Goal: Task Accomplishment & Management: Complete application form

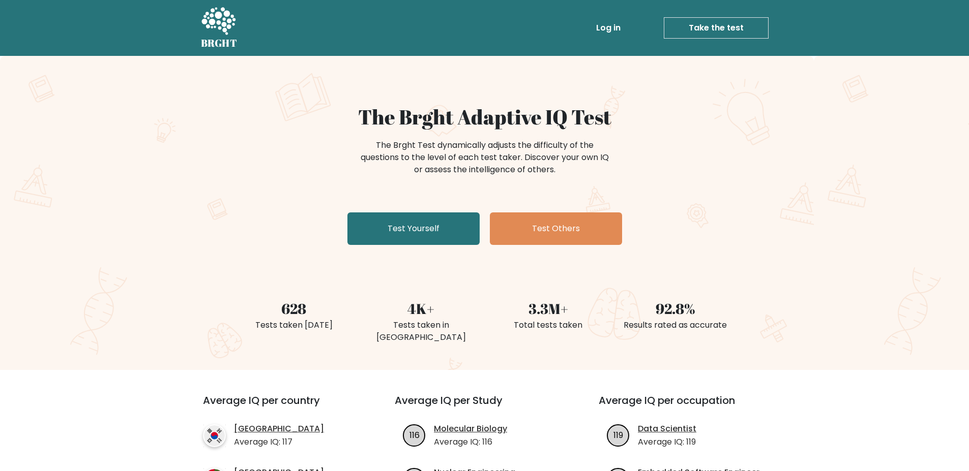
click at [593, 28] on li "Log in" at bounding box center [589, 28] width 72 height 20
click at [610, 27] on link "Log in" at bounding box center [608, 28] width 33 height 20
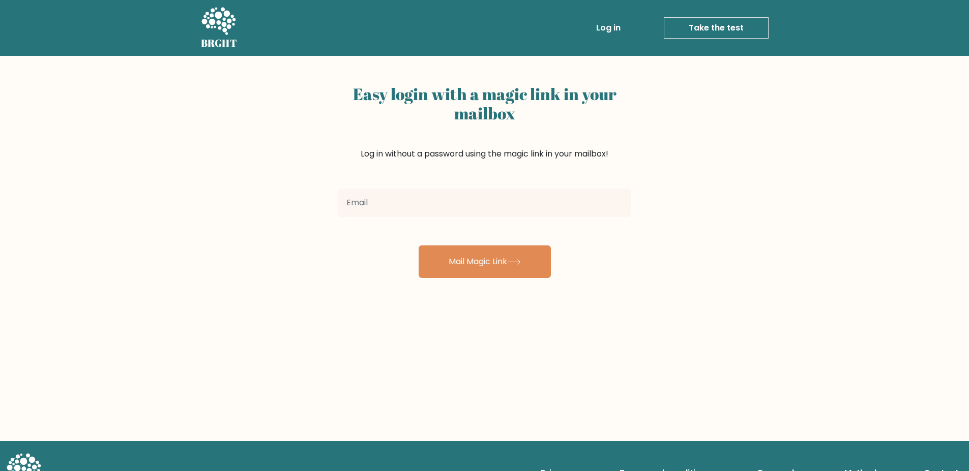
click at [445, 189] on input "email" at bounding box center [484, 203] width 293 height 28
type input "t2008a@gmail.com"
drag, startPoint x: 490, startPoint y: 268, endPoint x: 539, endPoint y: 231, distance: 61.3
click at [491, 268] on button "Mail Magic Link" at bounding box center [484, 262] width 132 height 33
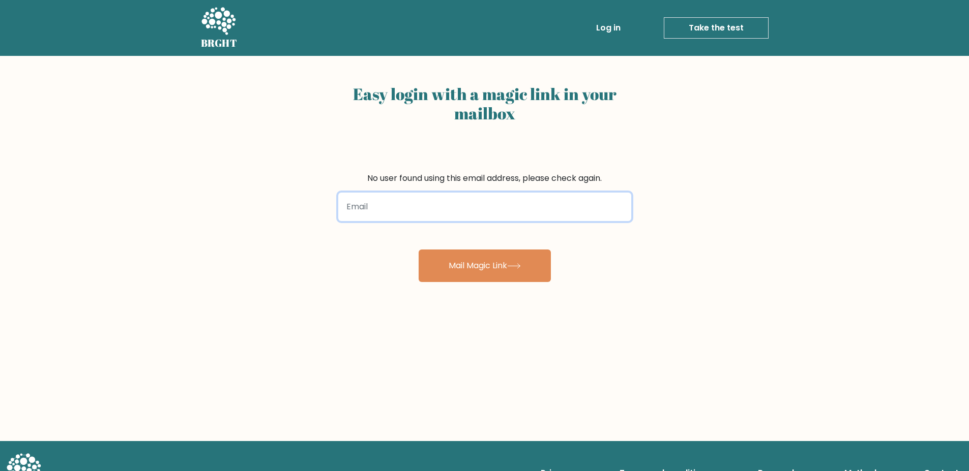
click at [439, 199] on input "email" at bounding box center [484, 207] width 293 height 28
type input "blazetopovich49012@gmail.com"
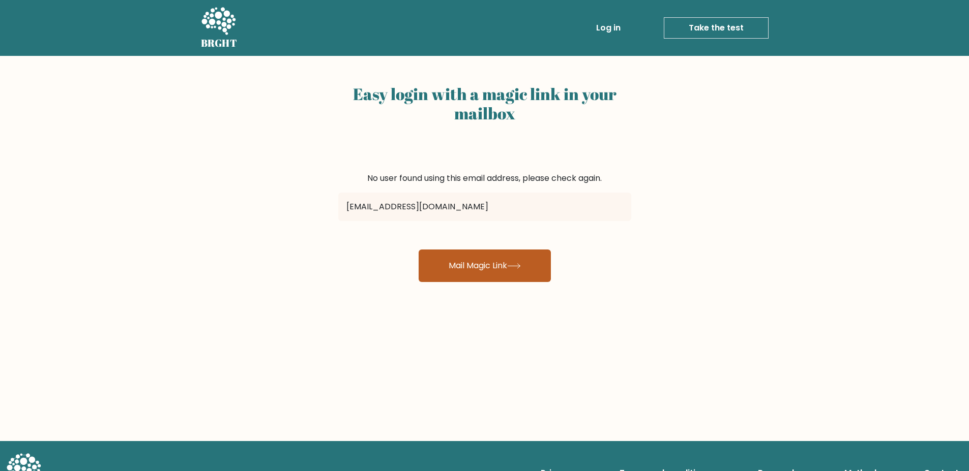
click at [515, 267] on icon at bounding box center [514, 266] width 14 height 6
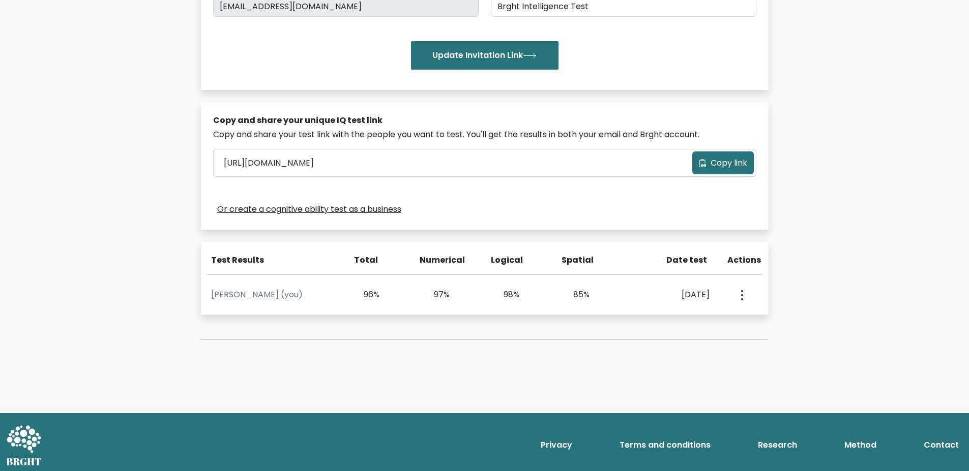
scroll to position [223, 0]
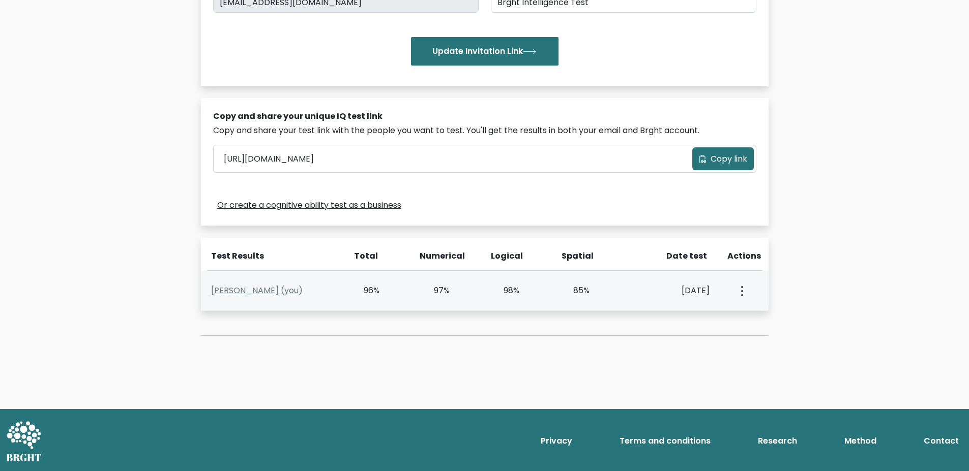
click at [744, 289] on button "button" at bounding box center [741, 291] width 8 height 32
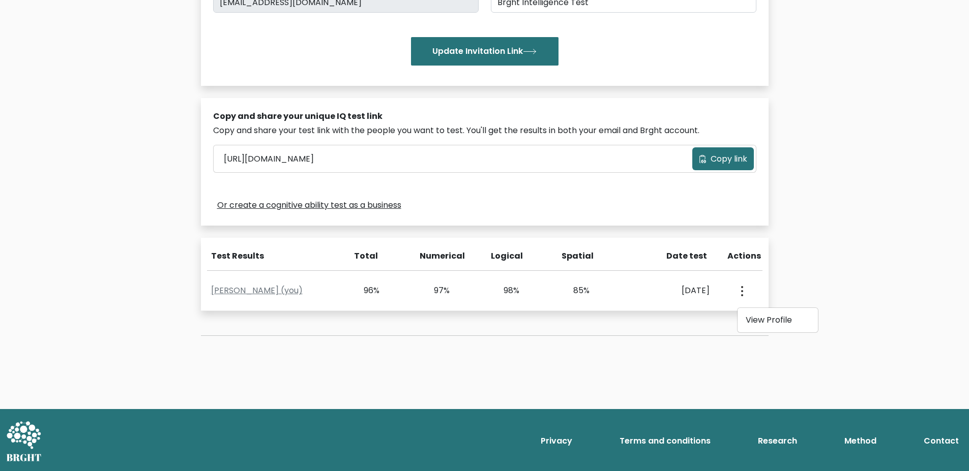
click at [890, 253] on div "Test the IQ of other people 40 questions 30 minutes English Create your unique …" at bounding box center [484, 121] width 969 height 577
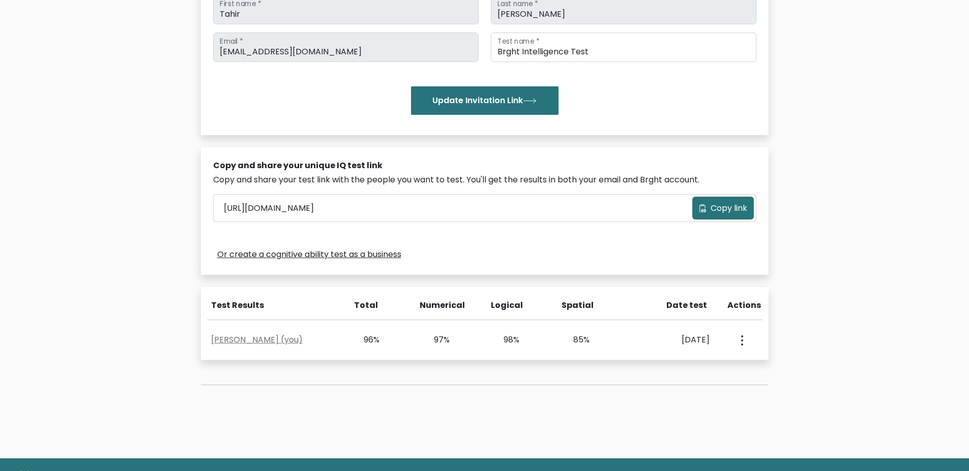
scroll to position [0, 0]
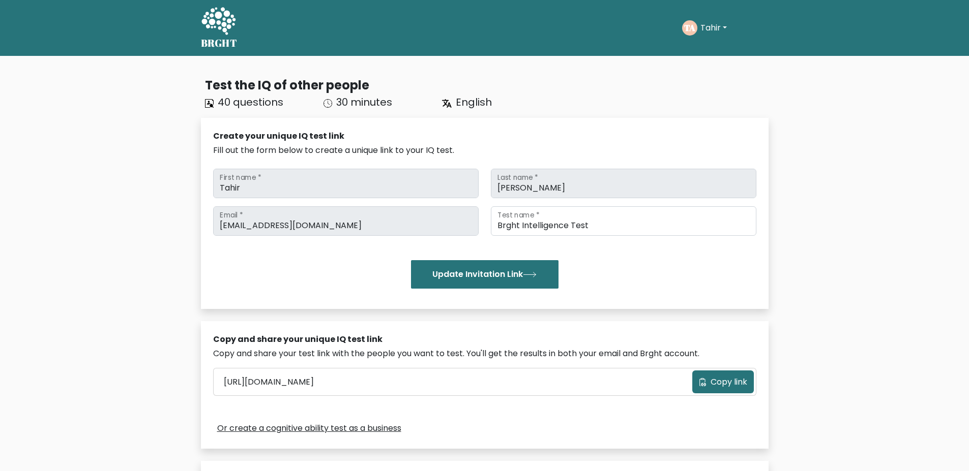
click at [215, 33] on icon at bounding box center [218, 22] width 35 height 31
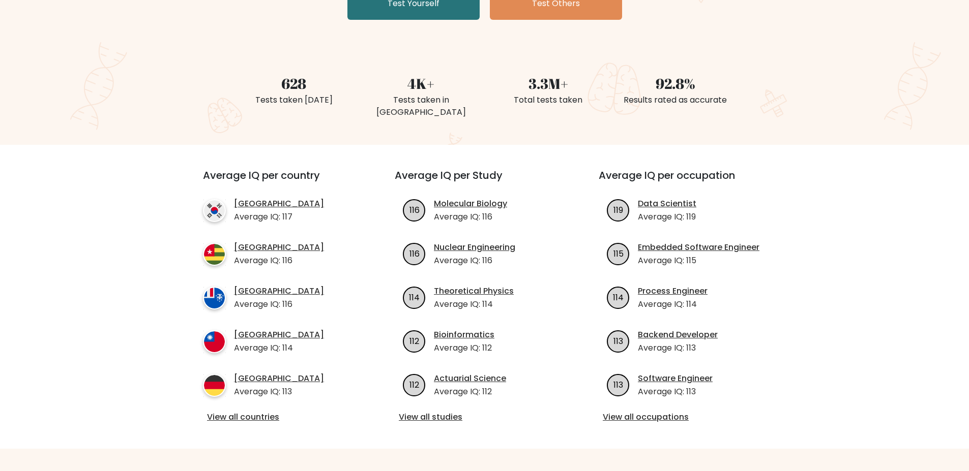
scroll to position [254, 0]
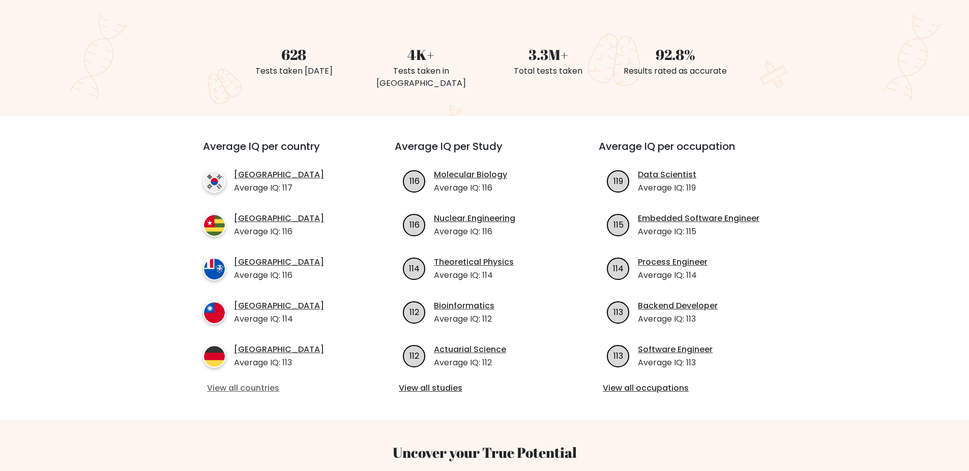
click at [242, 382] on link "View all countries" at bounding box center [280, 388] width 147 height 12
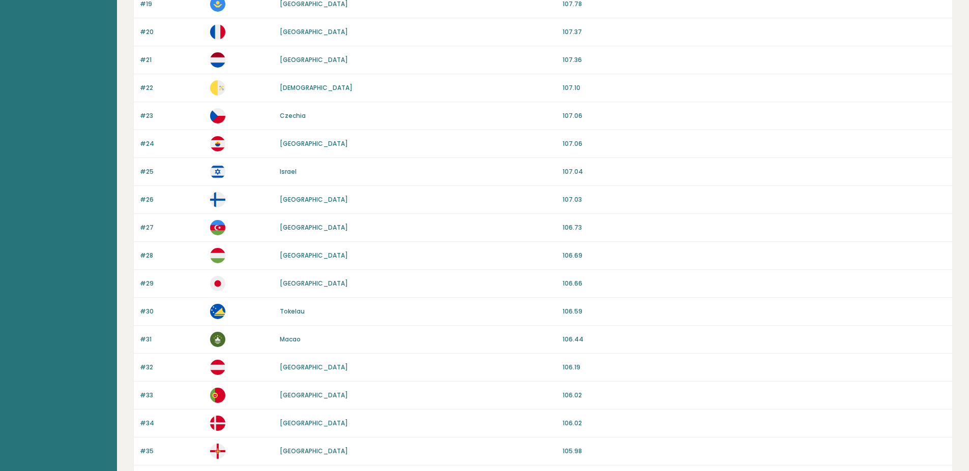
scroll to position [864, 0]
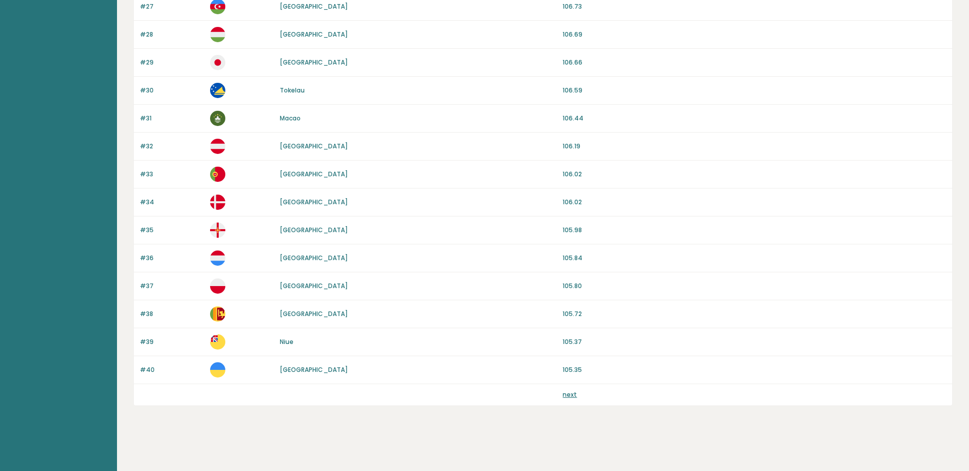
click at [576, 396] on link "next" at bounding box center [569, 394] width 14 height 9
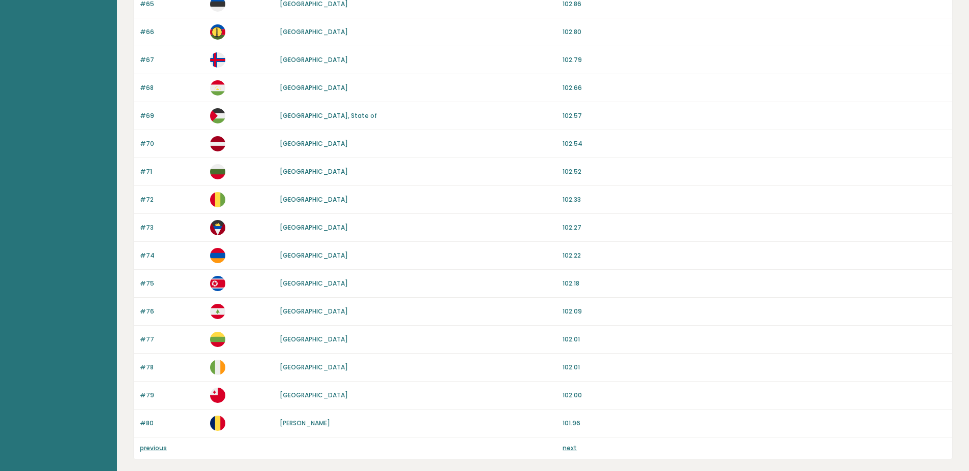
scroll to position [864, 0]
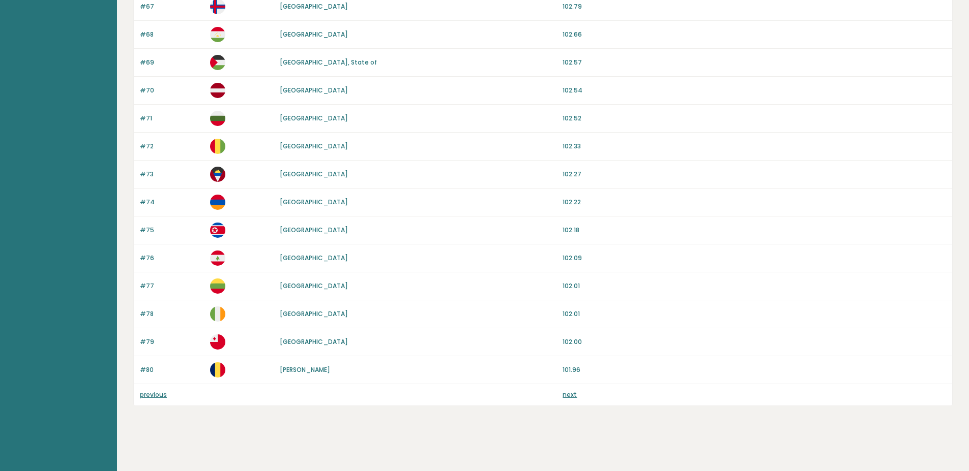
click at [563, 393] on link "next" at bounding box center [569, 394] width 14 height 9
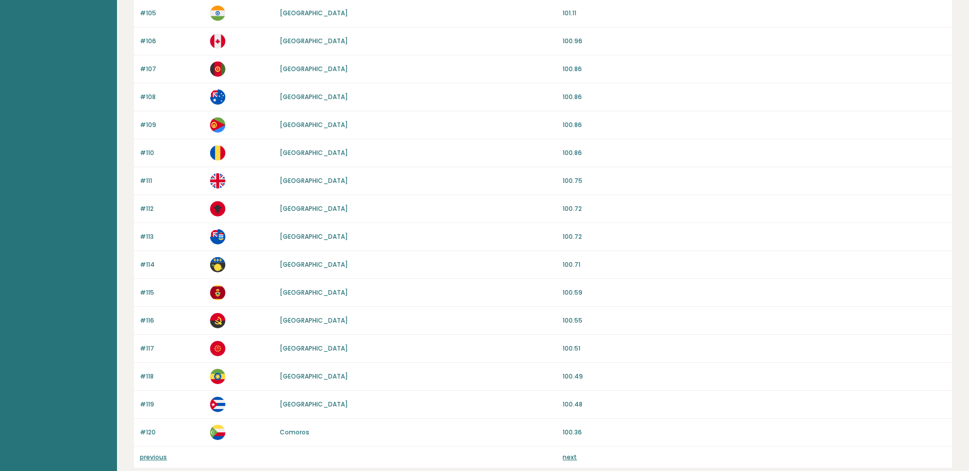
scroll to position [864, 0]
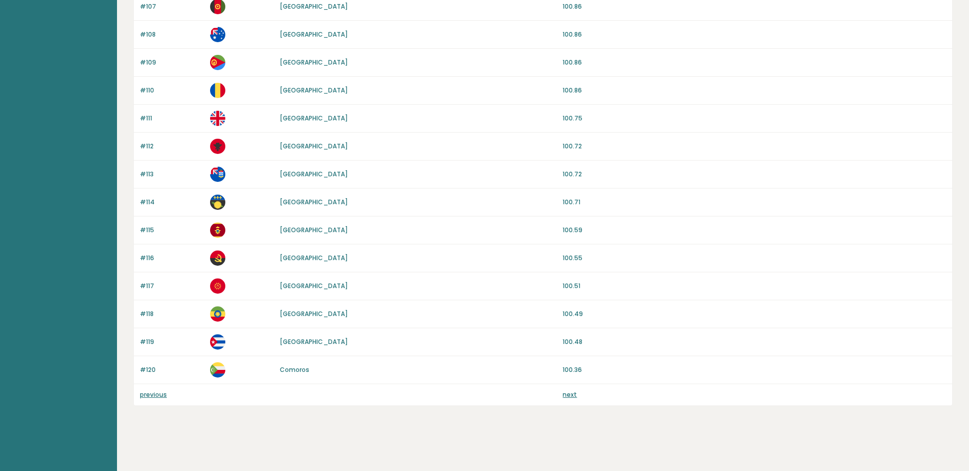
click at [568, 395] on link "next" at bounding box center [569, 394] width 14 height 9
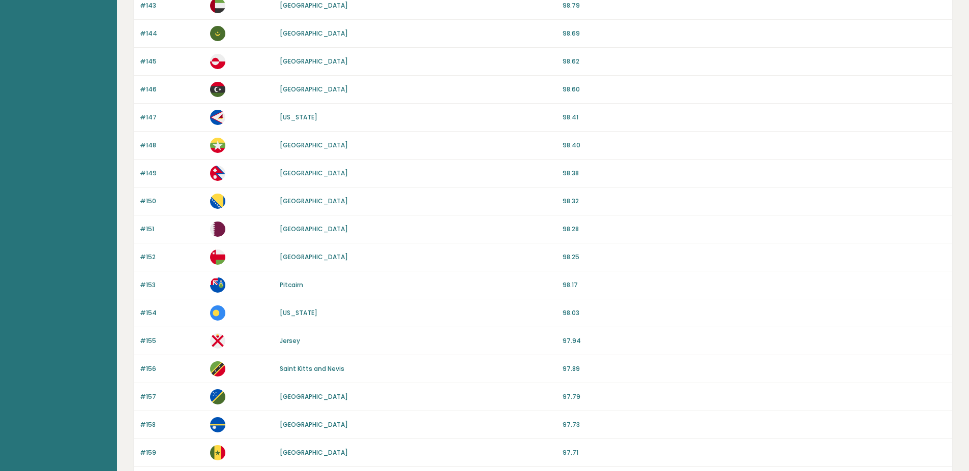
scroll to position [864, 0]
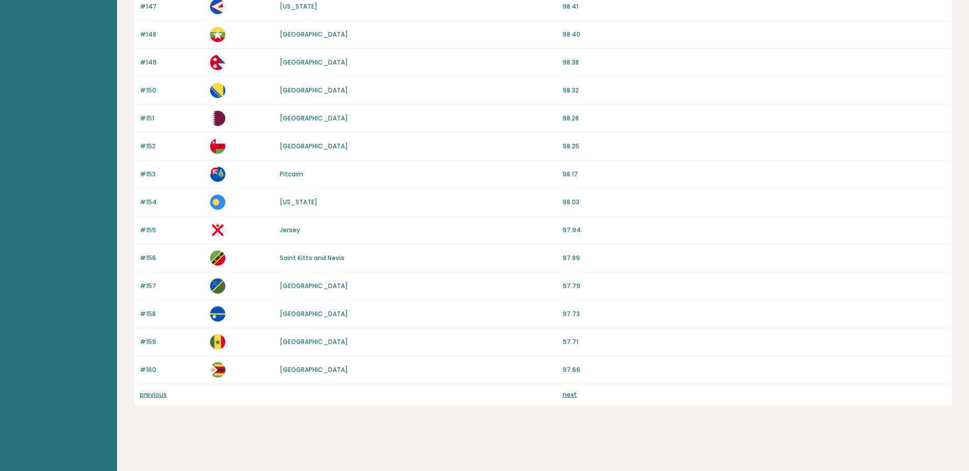
click at [569, 394] on link "next" at bounding box center [569, 394] width 14 height 9
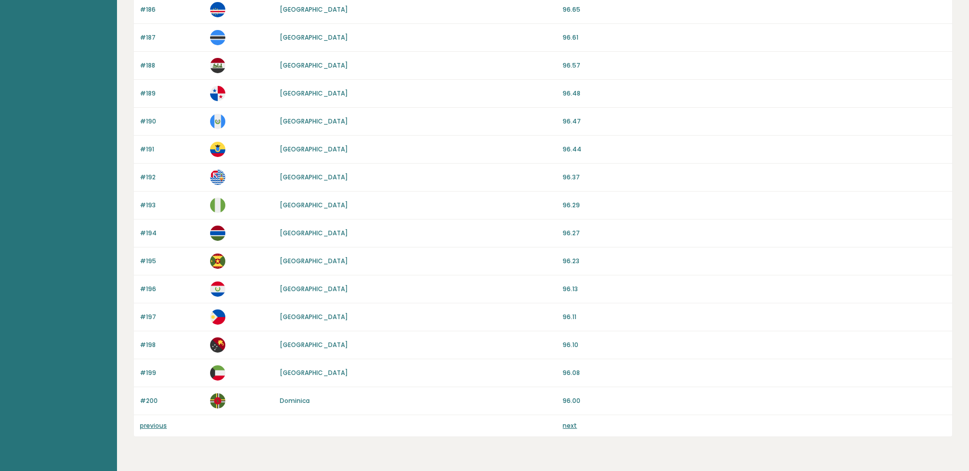
scroll to position [864, 0]
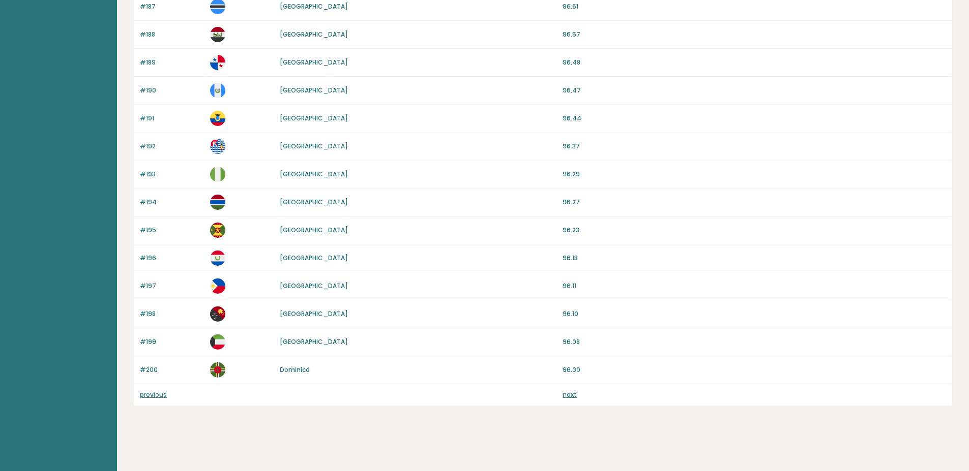
click at [570, 393] on link "next" at bounding box center [569, 394] width 14 height 9
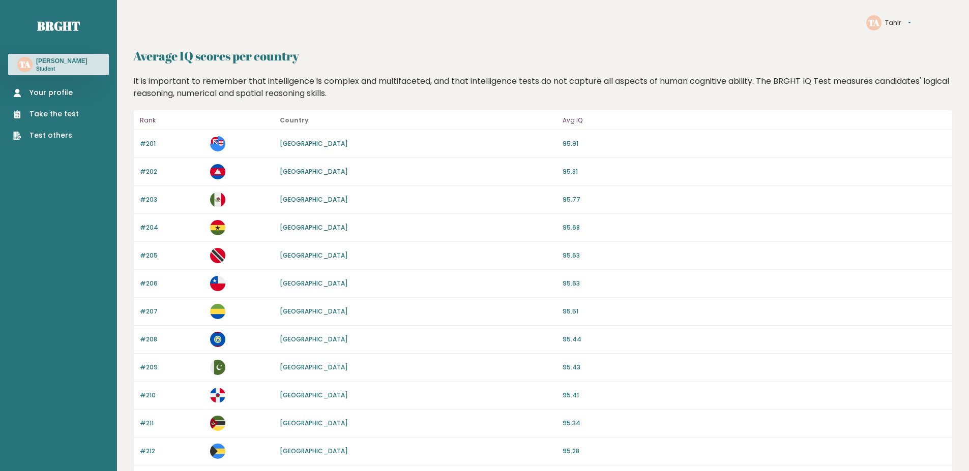
click at [64, 96] on link "Your profile" at bounding box center [46, 92] width 66 height 11
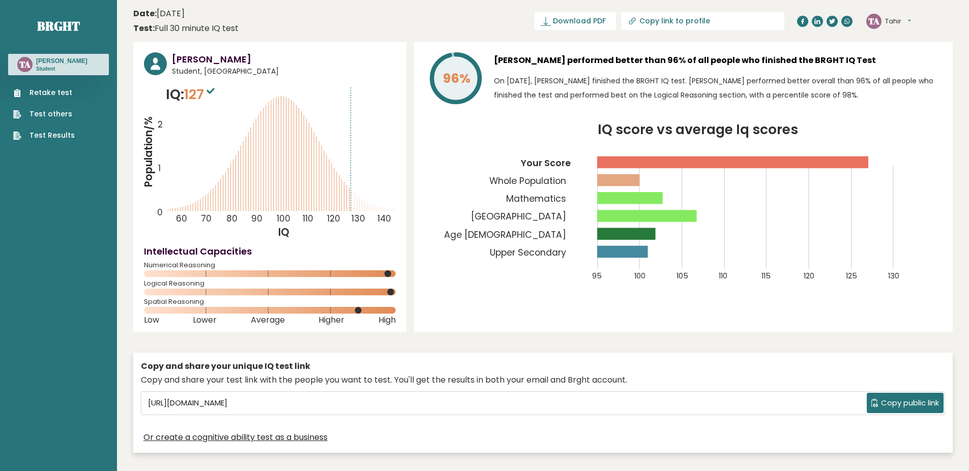
click at [61, 94] on link "Retake test" at bounding box center [44, 92] width 62 height 11
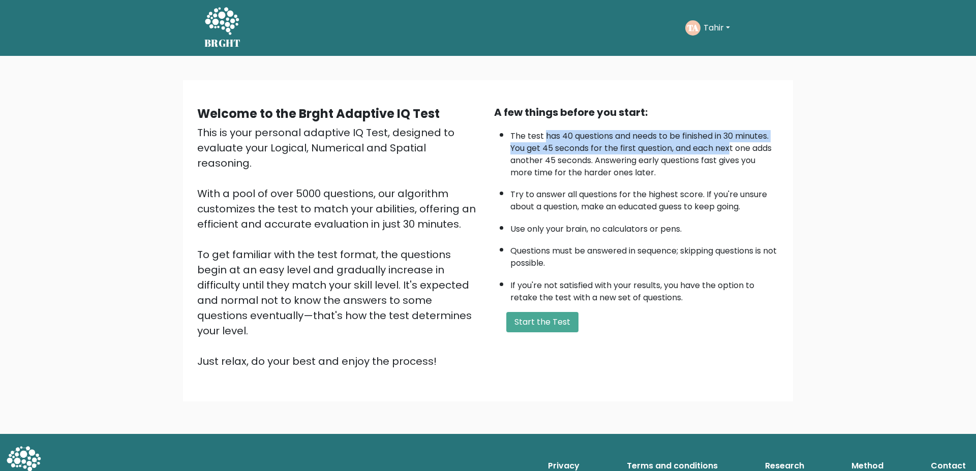
drag, startPoint x: 590, startPoint y: 146, endPoint x: 732, endPoint y: 146, distance: 141.3
click at [732, 146] on li "The test has 40 questions and needs to be finished in 30 minutes. You get 45 se…" at bounding box center [644, 152] width 268 height 54
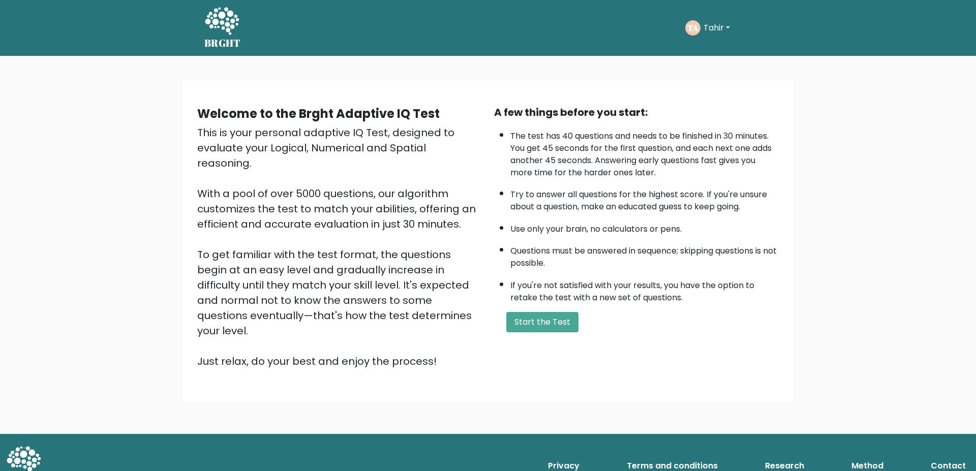
drag, startPoint x: 822, startPoint y: 177, endPoint x: 729, endPoint y: 186, distance: 92.9
click at [818, 176] on div "Welcome to the Brght Adaptive IQ Test This is your personal adaptive IQ Test, d…" at bounding box center [488, 245] width 976 height 378
click at [564, 308] on div "A few things before you start: The test has 40 questions and needs to be finish…" at bounding box center [636, 237] width 297 height 264
click at [562, 316] on button "Start the Test" at bounding box center [542, 322] width 72 height 20
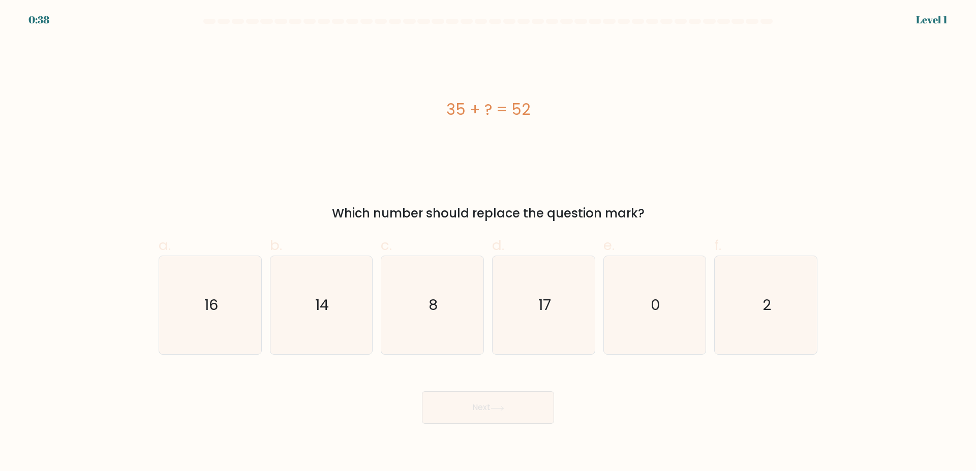
drag, startPoint x: 541, startPoint y: 315, endPoint x: 521, endPoint y: 370, distance: 58.6
click at [543, 324] on icon "17" at bounding box center [544, 305] width 98 height 98
click at [489, 243] on input "d. 17" at bounding box center [488, 239] width 1 height 7
radio input "true"
click at [513, 392] on button "Next" at bounding box center [488, 408] width 132 height 33
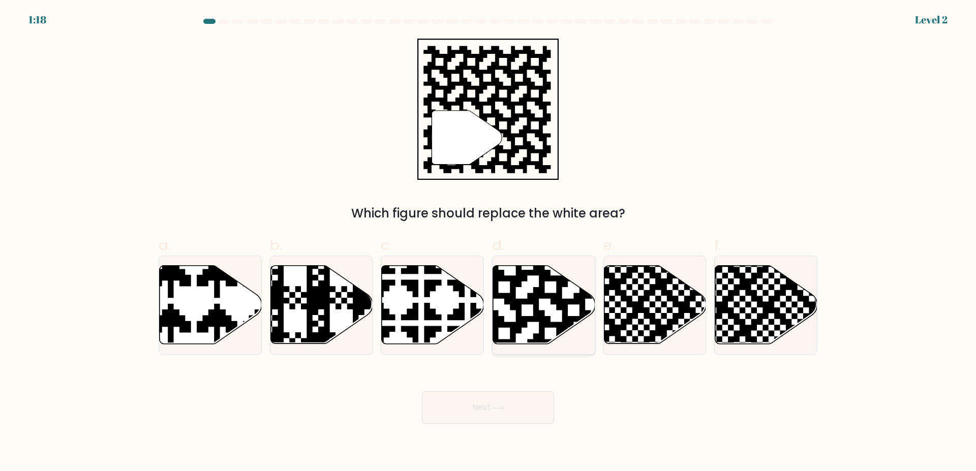
click at [571, 303] on icon at bounding box center [573, 264] width 185 height 185
click at [489, 243] on input "d." at bounding box center [488, 239] width 1 height 7
radio input "true"
click at [520, 406] on button "Next" at bounding box center [488, 408] width 132 height 33
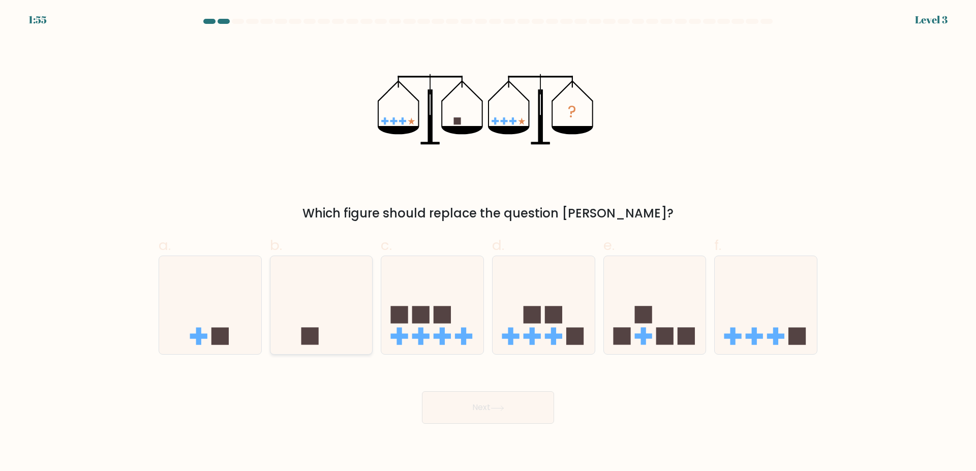
drag, startPoint x: 309, startPoint y: 310, endPoint x: 335, endPoint y: 343, distance: 42.0
click at [310, 316] on icon at bounding box center [321, 305] width 102 height 84
click at [488, 243] on input "b." at bounding box center [488, 239] width 1 height 7
radio input "true"
click at [464, 404] on button "Next" at bounding box center [488, 408] width 132 height 33
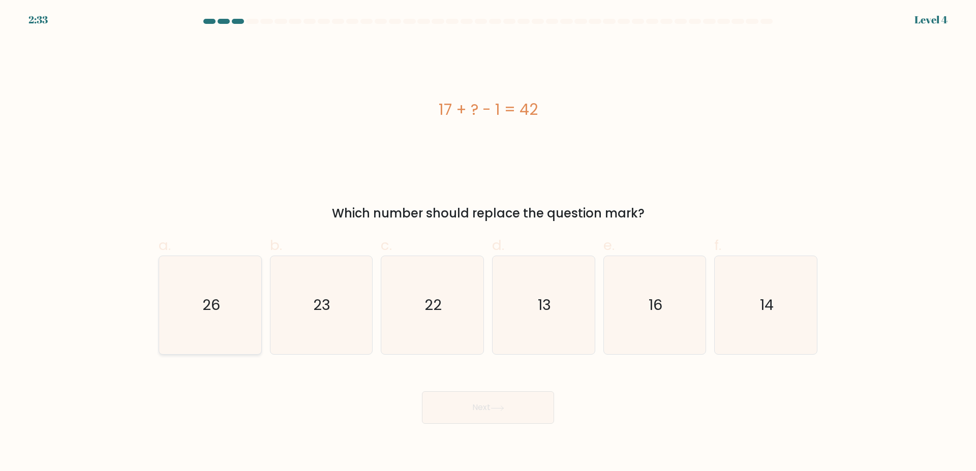
click at [201, 269] on icon "26" at bounding box center [210, 305] width 98 height 98
click at [488, 243] on input "a. 26" at bounding box center [488, 239] width 1 height 7
radio input "true"
click at [509, 414] on button "Next" at bounding box center [488, 408] width 132 height 33
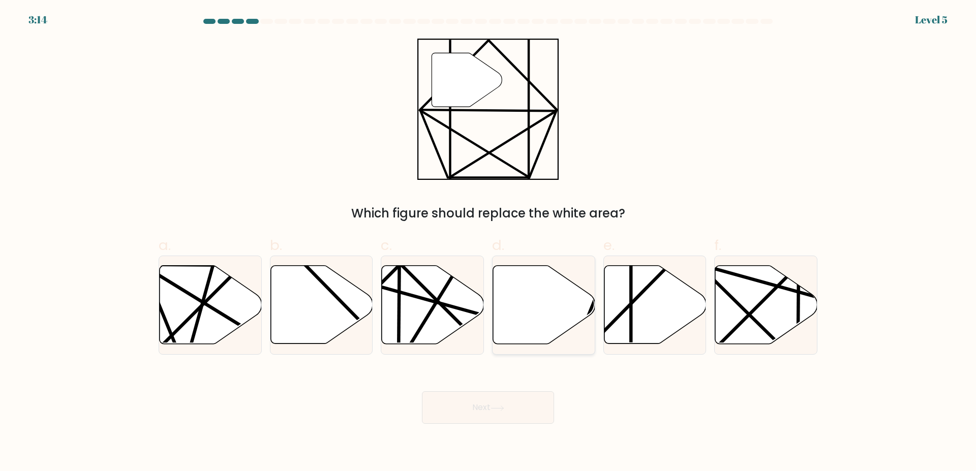
drag, startPoint x: 622, startPoint y: 299, endPoint x: 552, endPoint y: 354, distance: 89.4
click at [621, 300] on icon at bounding box center [655, 305] width 102 height 78
click at [489, 243] on input "e." at bounding box center [488, 239] width 1 height 7
radio input "true"
click at [508, 397] on button "Next" at bounding box center [488, 408] width 132 height 33
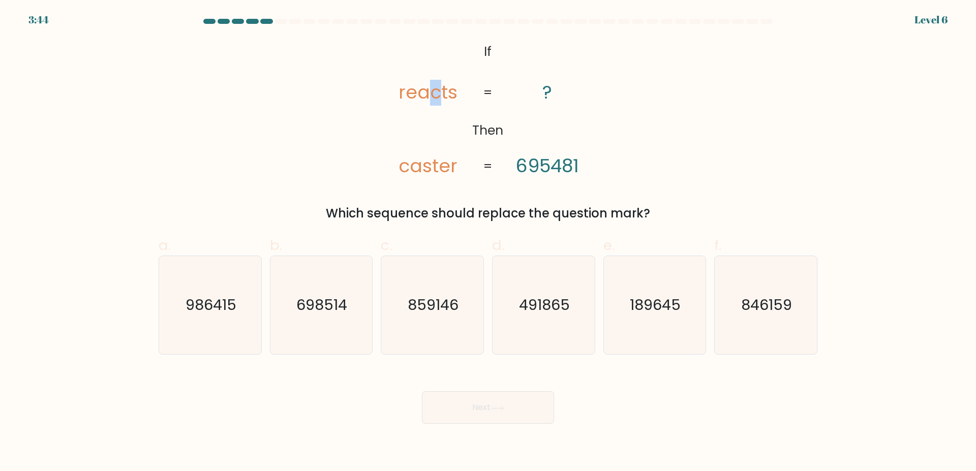
drag, startPoint x: 429, startPoint y: 89, endPoint x: 434, endPoint y: 127, distance: 38.4
click at [439, 89] on tspan "reacts" at bounding box center [428, 93] width 59 height 26
click at [553, 307] on text "491865" at bounding box center [544, 305] width 51 height 20
click at [489, 243] on input "d. 491865" at bounding box center [488, 239] width 1 height 7
radio input "true"
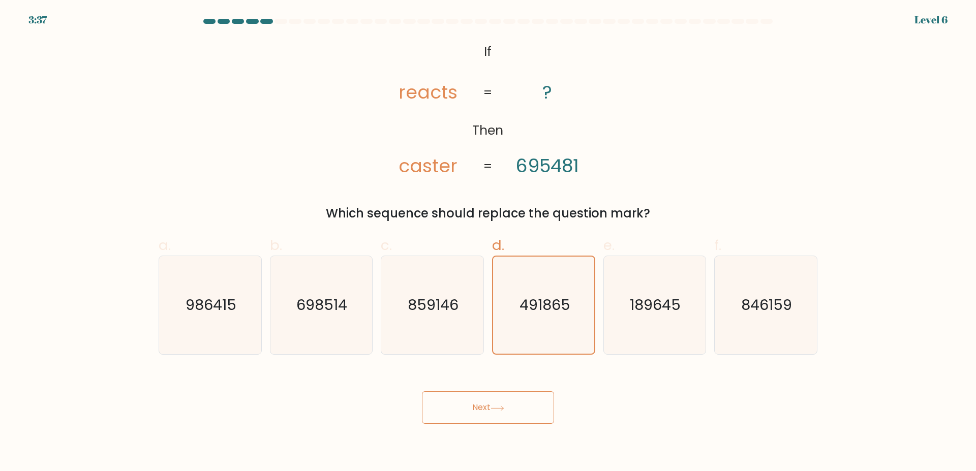
click at [536, 406] on button "Next" at bounding box center [488, 408] width 132 height 33
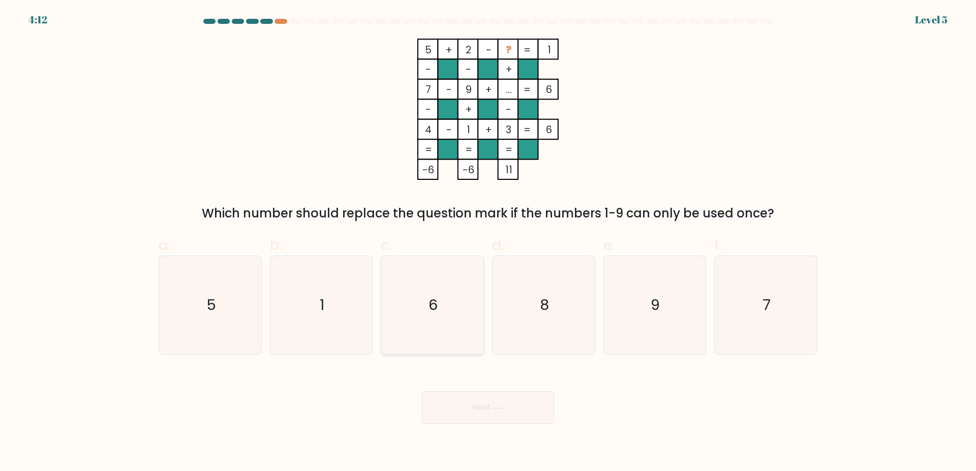
drag, startPoint x: 436, startPoint y: 313, endPoint x: 447, endPoint y: 329, distance: 19.7
click at [439, 316] on icon "6" at bounding box center [432, 305] width 98 height 98
click at [488, 243] on input "c. 6" at bounding box center [488, 239] width 1 height 7
radio input "true"
click at [509, 418] on button "Next" at bounding box center [488, 408] width 132 height 33
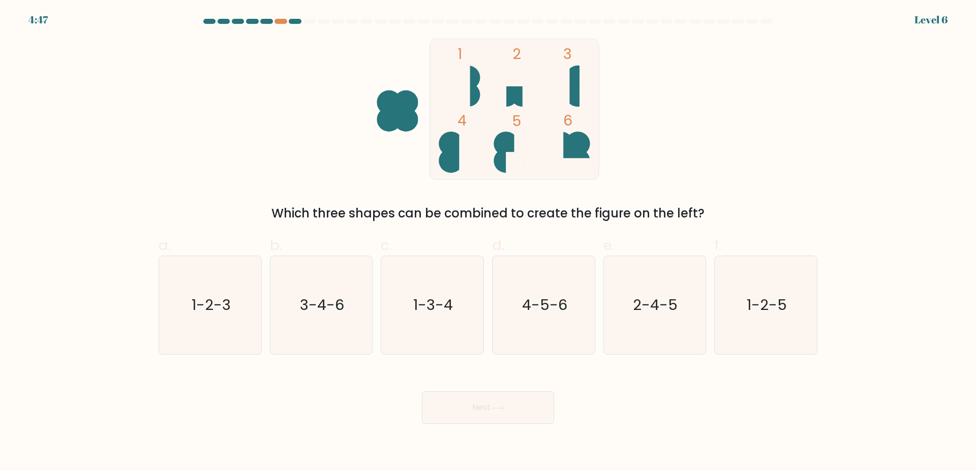
drag, startPoint x: 306, startPoint y: 214, endPoint x: 649, endPoint y: 212, distance: 342.7
click at [649, 212] on div "Which three shapes can be combined to create the figure on the left?" at bounding box center [488, 213] width 647 height 18
click at [682, 169] on div "1 2 3 4 5 6 Which three shapes can be combined to create the figure on the left?" at bounding box center [488, 131] width 671 height 184
click at [792, 303] on icon "1-2-5" at bounding box center [766, 305] width 98 height 98
click at [489, 243] on input "f. 1-2-5" at bounding box center [488, 239] width 1 height 7
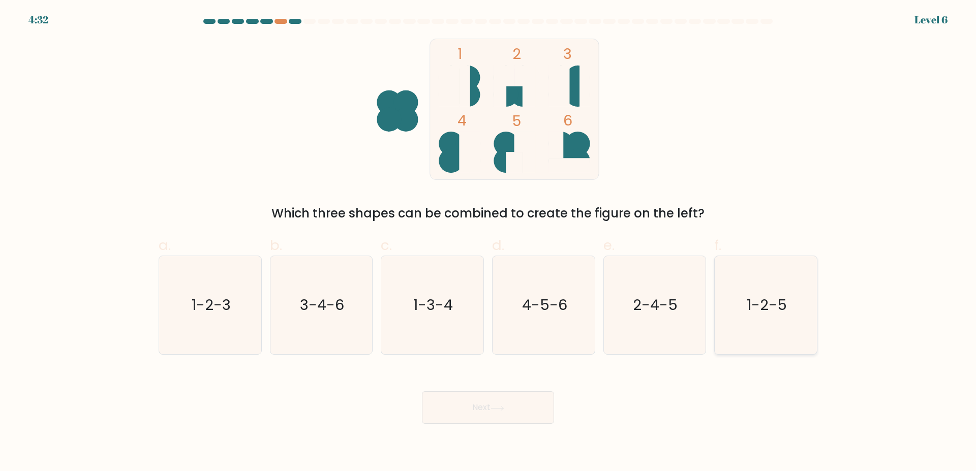
radio input "true"
click at [504, 403] on button "Next" at bounding box center [488, 408] width 132 height 33
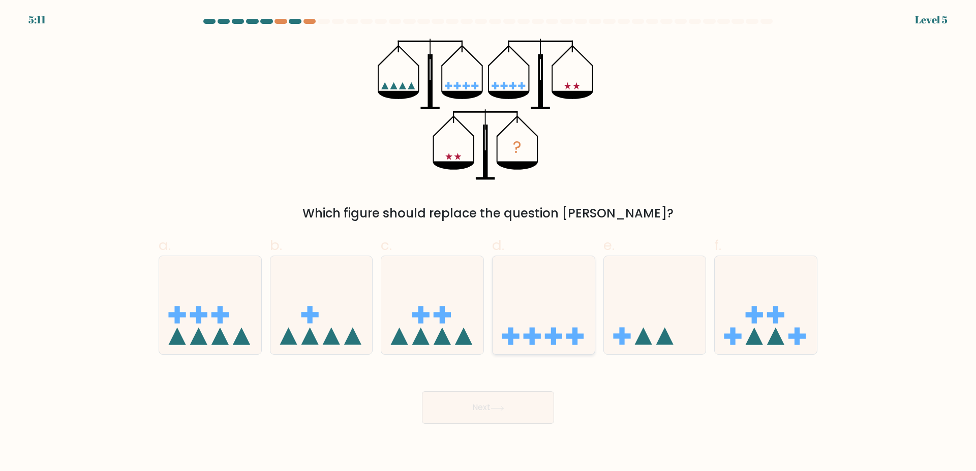
click at [570, 322] on icon at bounding box center [544, 305] width 102 height 84
click at [489, 243] on input "d." at bounding box center [488, 239] width 1 height 7
radio input "true"
click at [529, 411] on button "Next" at bounding box center [488, 408] width 132 height 33
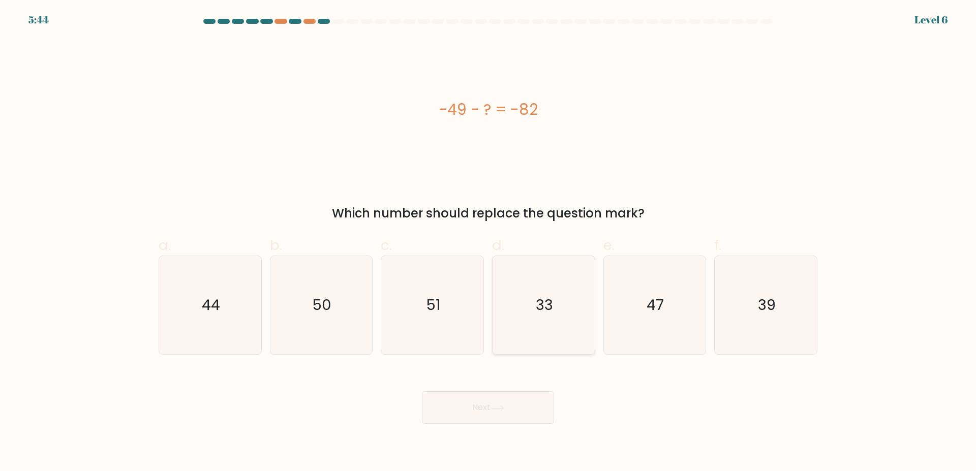
click at [541, 324] on icon "33" at bounding box center [544, 305] width 98 height 98
click at [489, 243] on input "d. 33" at bounding box center [488, 239] width 1 height 7
radio input "true"
click at [510, 396] on button "Next" at bounding box center [488, 408] width 132 height 33
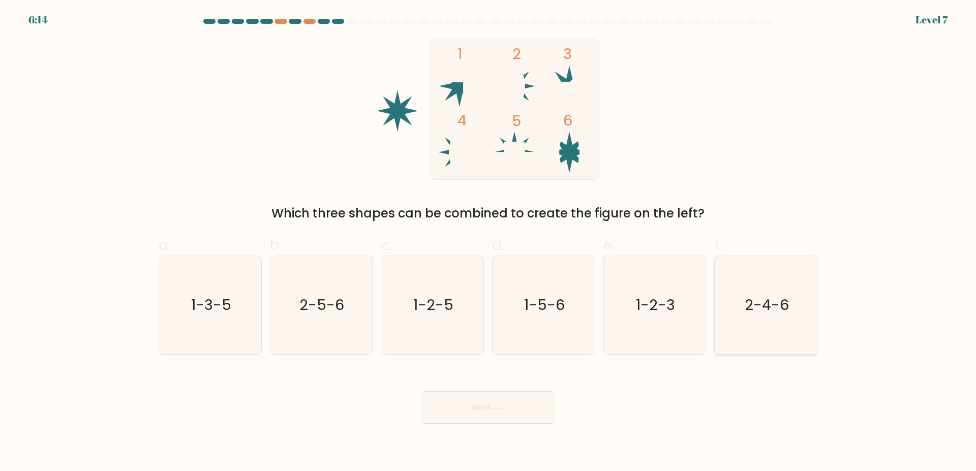
drag, startPoint x: 755, startPoint y: 311, endPoint x: 747, endPoint y: 315, distance: 8.2
click at [750, 313] on text "2-4-6" at bounding box center [767, 305] width 44 height 20
click at [489, 243] on input "f. 2-4-6" at bounding box center [488, 239] width 1 height 7
radio input "true"
click at [501, 411] on icon at bounding box center [498, 409] width 14 height 6
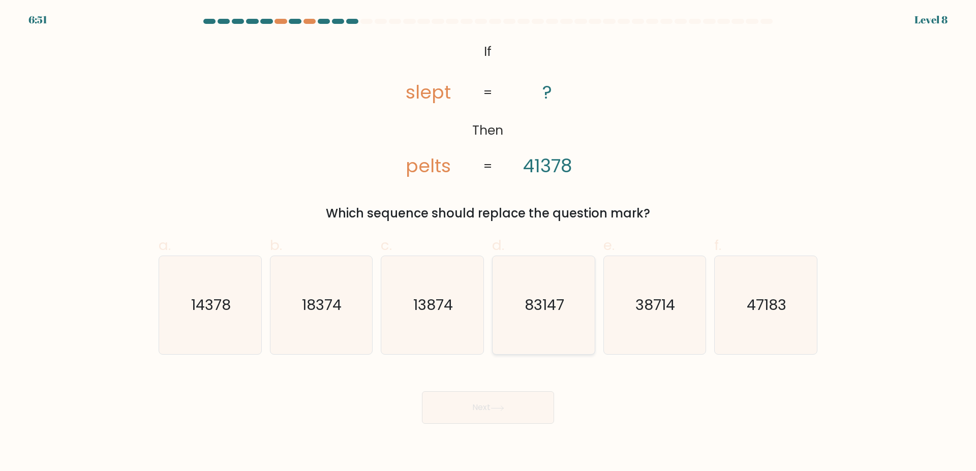
click at [559, 306] on text "83147" at bounding box center [545, 305] width 40 height 20
click at [489, 243] on input "d. 83147" at bounding box center [488, 239] width 1 height 7
radio input "true"
click at [540, 416] on button "Next" at bounding box center [488, 408] width 132 height 33
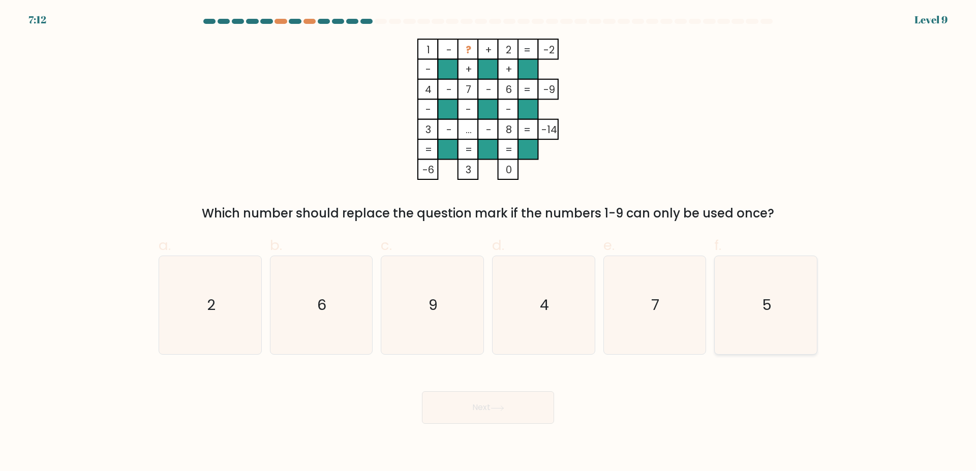
click at [740, 314] on icon "5" at bounding box center [766, 305] width 98 height 98
click at [489, 243] on input "f. 5" at bounding box center [488, 239] width 1 height 7
radio input "true"
click at [492, 406] on button "Next" at bounding box center [488, 408] width 132 height 33
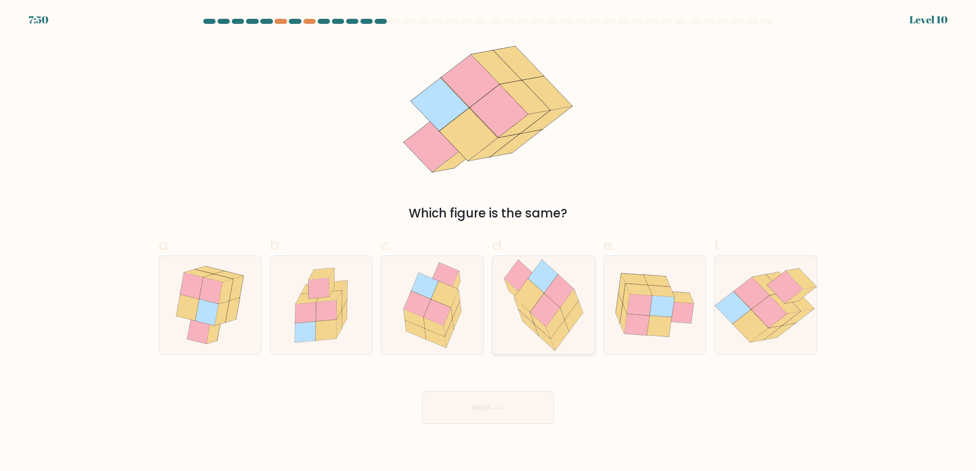
click at [547, 307] on icon at bounding box center [544, 310] width 29 height 33
click at [489, 243] on input "d." at bounding box center [488, 239] width 1 height 7
radio input "true"
click at [531, 392] on button "Next" at bounding box center [488, 408] width 132 height 33
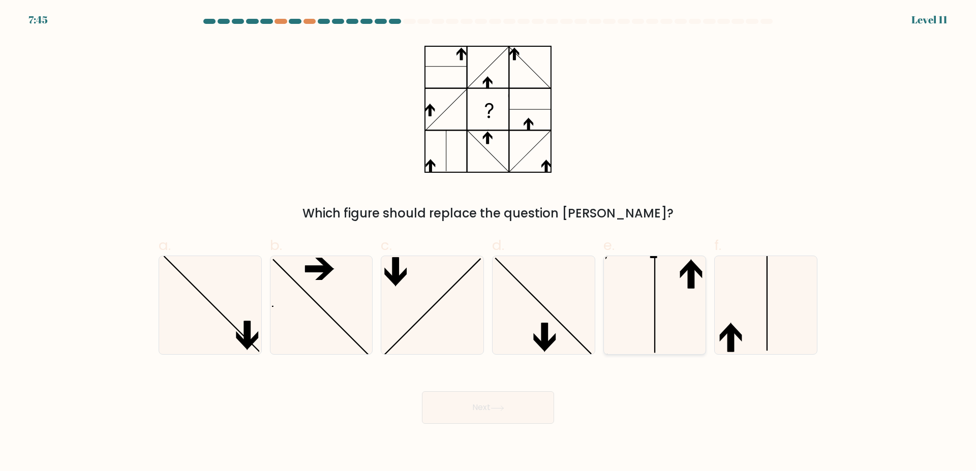
drag, startPoint x: 674, startPoint y: 274, endPoint x: 672, endPoint y: 280, distance: 6.3
click at [672, 280] on icon at bounding box center [655, 305] width 98 height 98
click at [489, 243] on input "e." at bounding box center [488, 239] width 1 height 7
radio input "true"
click at [497, 406] on icon at bounding box center [498, 409] width 14 height 6
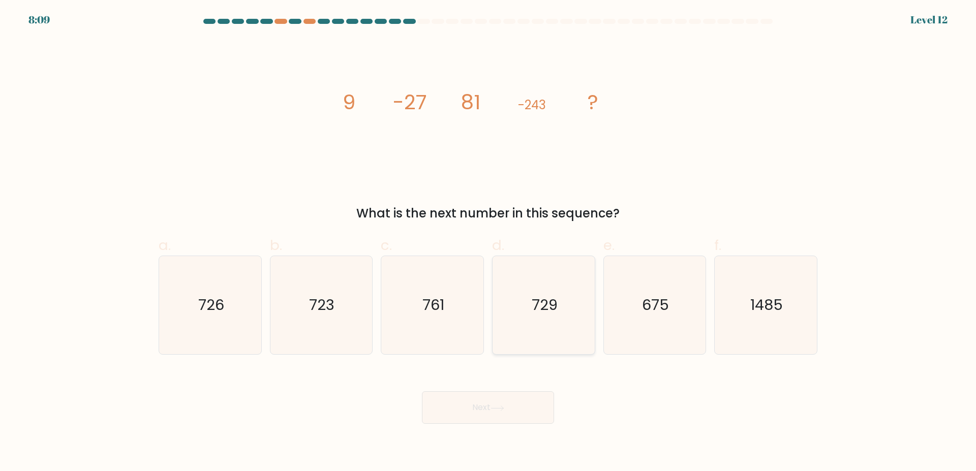
click at [527, 294] on icon "729" at bounding box center [544, 305] width 98 height 98
click at [489, 243] on input "d. 729" at bounding box center [488, 239] width 1 height 7
radio input "true"
click at [509, 402] on button "Next" at bounding box center [488, 408] width 132 height 33
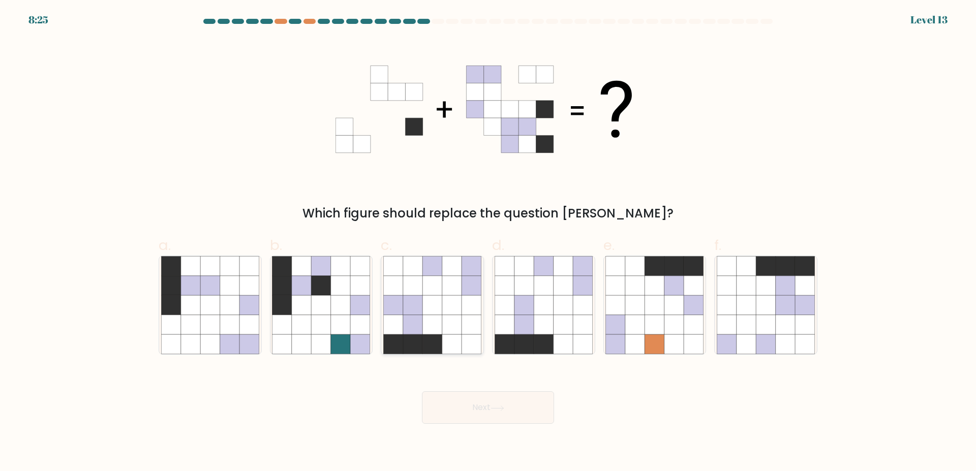
click at [436, 315] on icon at bounding box center [432, 324] width 19 height 19
click at [488, 243] on input "c." at bounding box center [488, 239] width 1 height 7
radio input "true"
click at [476, 397] on button "Next" at bounding box center [488, 408] width 132 height 33
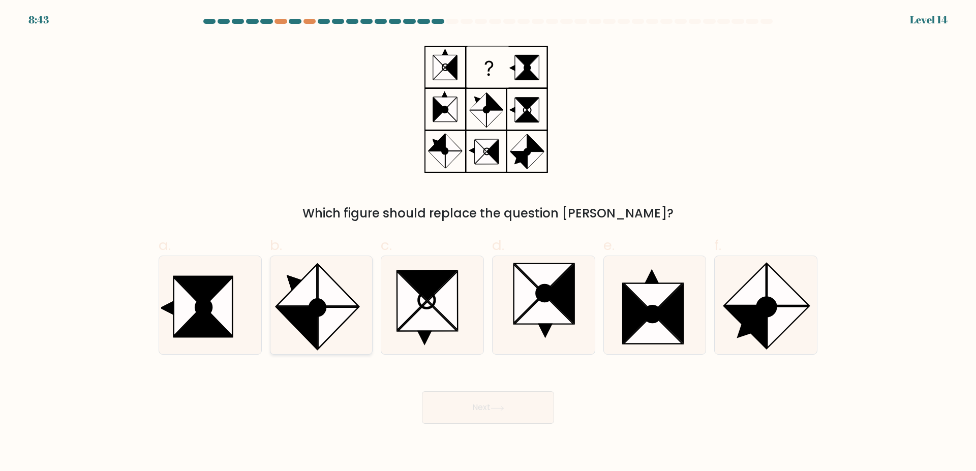
click at [317, 309] on circle at bounding box center [318, 307] width 22 height 23
click at [488, 243] on input "b." at bounding box center [488, 239] width 1 height 7
radio input "true"
click at [513, 416] on button "Next" at bounding box center [488, 408] width 132 height 33
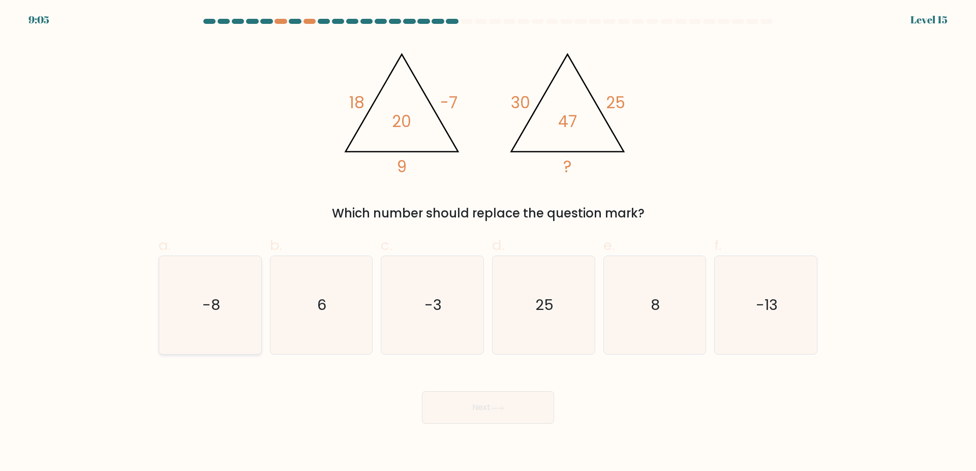
click at [186, 302] on icon "-8" at bounding box center [210, 305] width 98 height 98
click at [488, 243] on input "a. -8" at bounding box center [488, 239] width 1 height 7
radio input "true"
click at [489, 418] on button "Next" at bounding box center [488, 408] width 132 height 33
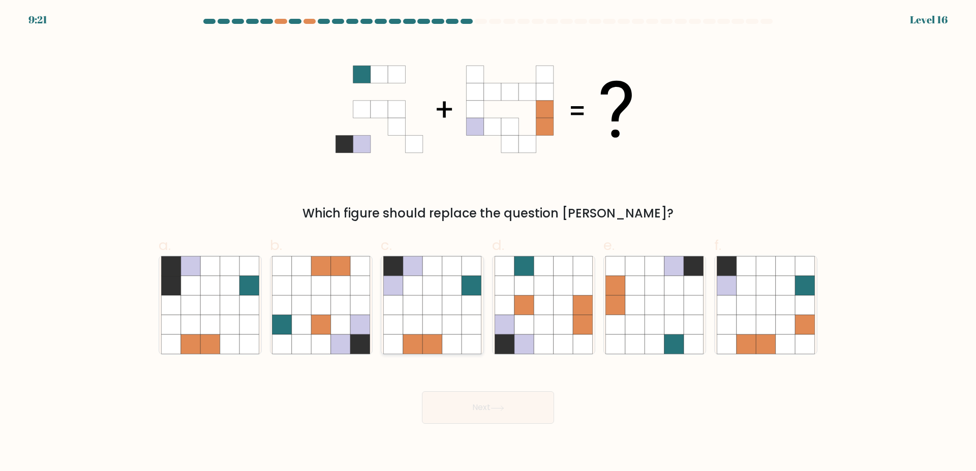
click at [440, 299] on icon at bounding box center [432, 305] width 19 height 19
click at [488, 243] on input "c." at bounding box center [488, 239] width 1 height 7
radio input "true"
click at [511, 412] on button "Next" at bounding box center [488, 408] width 132 height 33
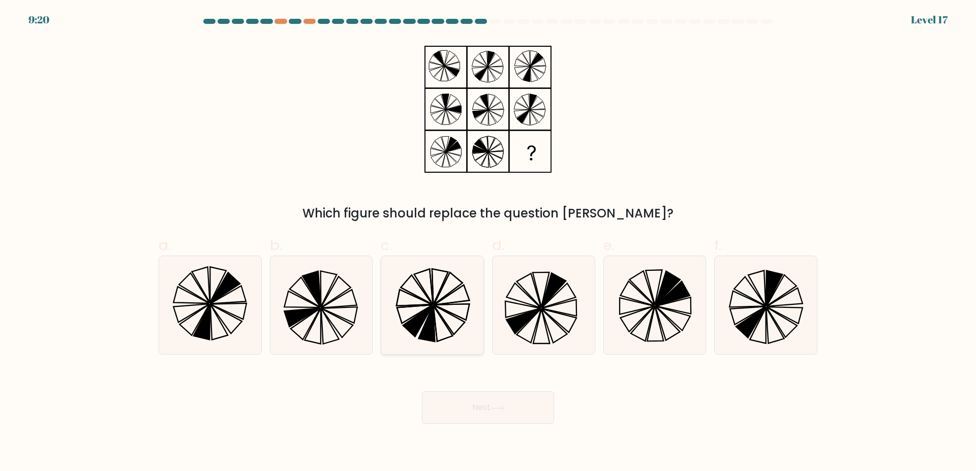
drag, startPoint x: 323, startPoint y: 295, endPoint x: 394, endPoint y: 347, distance: 88.0
click at [328, 299] on icon at bounding box center [321, 305] width 98 height 98
click at [488, 243] on input "b." at bounding box center [488, 239] width 1 height 7
radio input "true"
click at [498, 402] on button "Next" at bounding box center [488, 408] width 132 height 33
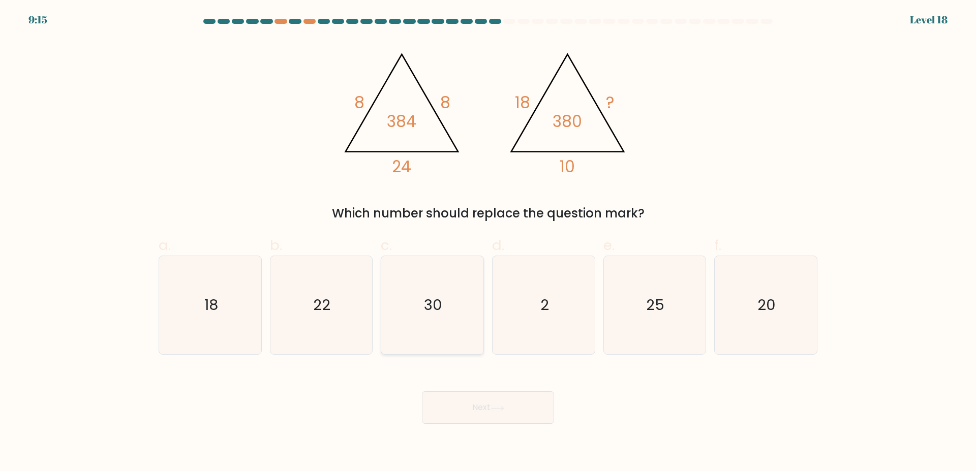
drag, startPoint x: 461, startPoint y: 261, endPoint x: 482, endPoint y: 281, distance: 28.8
click at [461, 261] on icon "30" at bounding box center [432, 305] width 98 height 98
click at [488, 243] on input "c. 30" at bounding box center [488, 239] width 1 height 7
radio input "true"
click at [465, 442] on body "9:14 Level 18" at bounding box center [488, 235] width 976 height 471
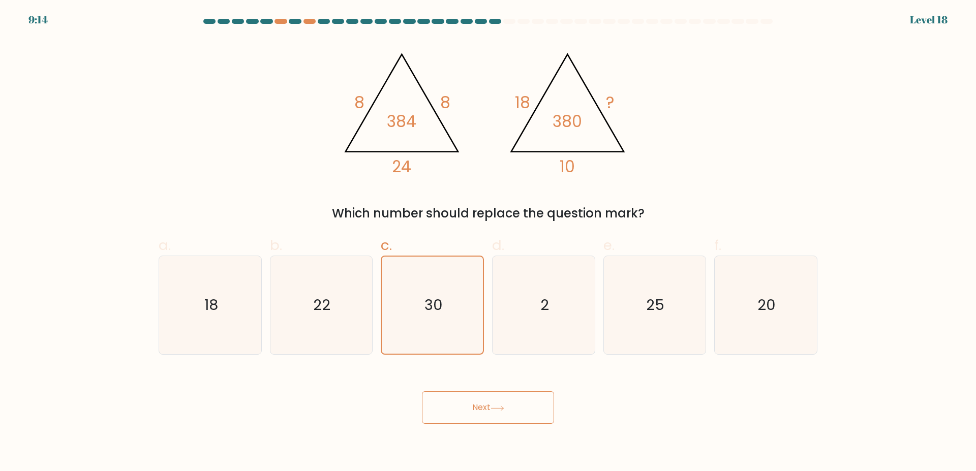
click at [508, 417] on button "Next" at bounding box center [488, 408] width 132 height 33
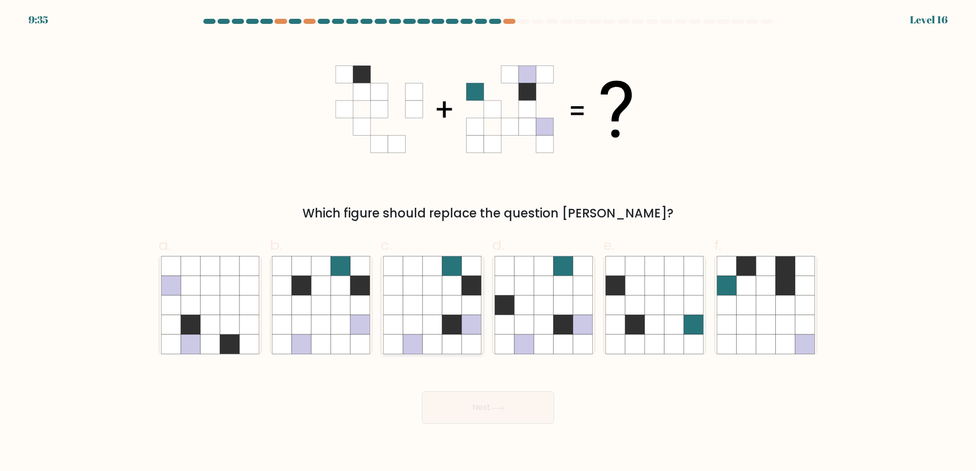
click at [443, 317] on icon at bounding box center [451, 324] width 19 height 19
click at [488, 243] on input "c." at bounding box center [488, 239] width 1 height 7
radio input "true"
click at [484, 398] on button "Next" at bounding box center [488, 408] width 132 height 33
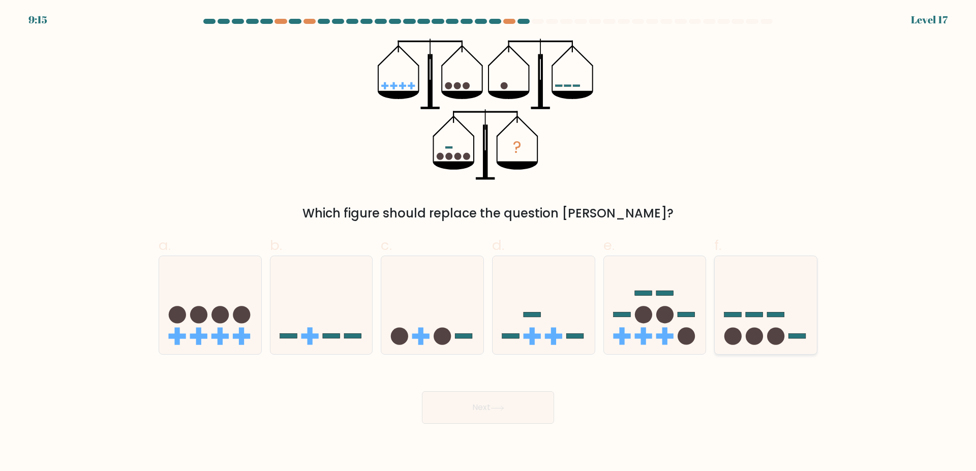
drag, startPoint x: 733, startPoint y: 305, endPoint x: 749, endPoint y: 309, distance: 17.3
click at [749, 309] on icon at bounding box center [766, 305] width 102 height 84
click at [489, 243] on input "f." at bounding box center [488, 239] width 1 height 7
radio input "true"
click at [484, 384] on div "Next" at bounding box center [488, 395] width 671 height 57
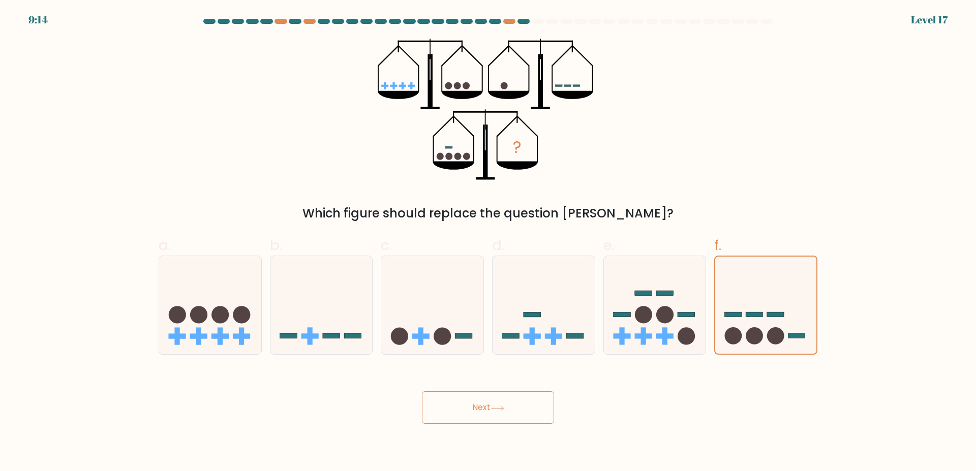
click at [488, 400] on button "Next" at bounding box center [488, 408] width 132 height 33
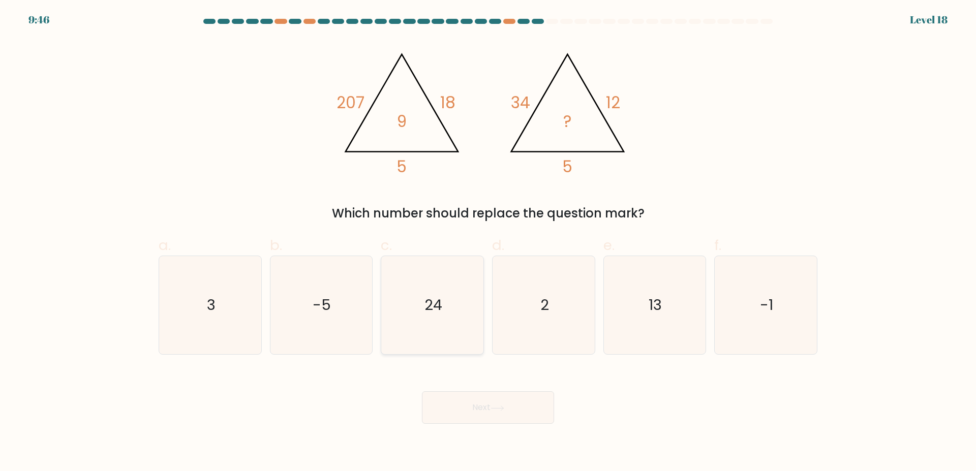
click at [421, 290] on icon "24" at bounding box center [432, 305] width 98 height 98
click at [488, 243] on input "c. 24" at bounding box center [488, 239] width 1 height 7
radio input "true"
drag, startPoint x: 490, startPoint y: 432, endPoint x: 497, endPoint y: 423, distance: 11.9
click at [494, 428] on body "9:45 Level 18" at bounding box center [488, 235] width 976 height 471
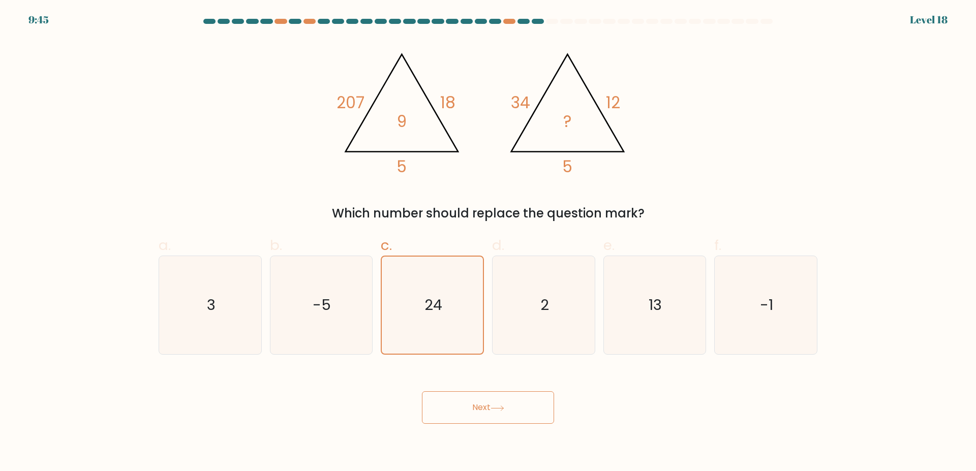
click at [500, 416] on button "Next" at bounding box center [488, 408] width 132 height 33
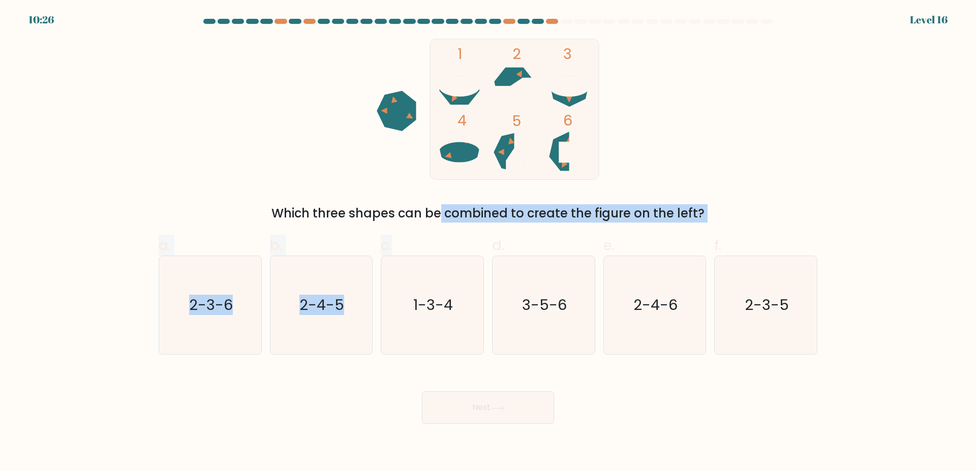
drag, startPoint x: 347, startPoint y: 218, endPoint x: 464, endPoint y: 224, distance: 117.1
click at [464, 224] on form at bounding box center [488, 221] width 976 height 405
click at [470, 222] on div "Which three shapes can be combined to create the figure on the left?" at bounding box center [488, 213] width 647 height 18
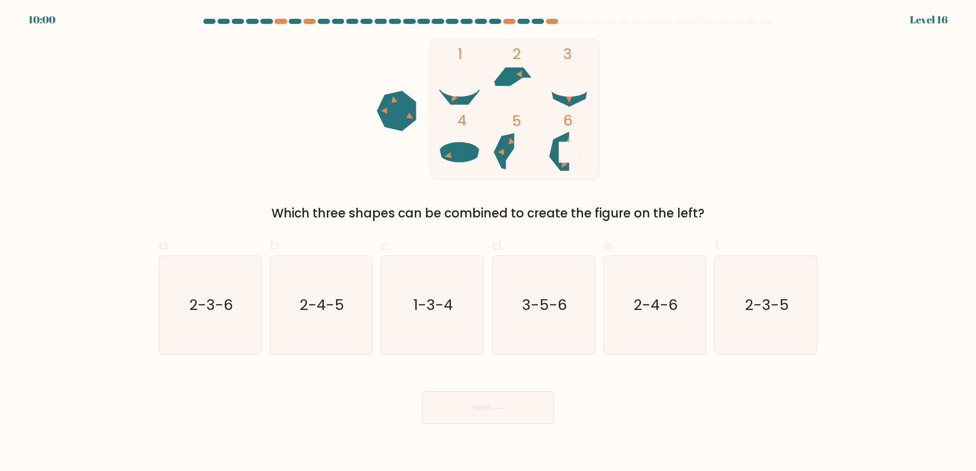
drag, startPoint x: 505, startPoint y: 144, endPoint x: 520, endPoint y: 98, distance: 49.2
click at [510, 137] on icon at bounding box center [513, 152] width 39 height 40
drag, startPoint x: 480, startPoint y: 276, endPoint x: 479, endPoint y: 284, distance: 8.2
click at [480, 277] on icon "1-3-4" at bounding box center [432, 305] width 98 height 98
click at [488, 243] on input "c. 1-3-4" at bounding box center [488, 239] width 1 height 7
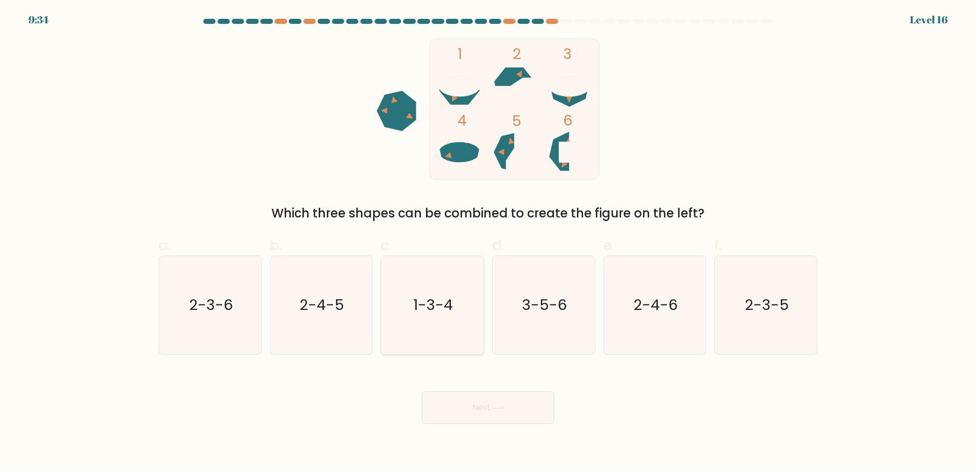
radio input "true"
click at [504, 409] on icon at bounding box center [498, 409] width 14 height 6
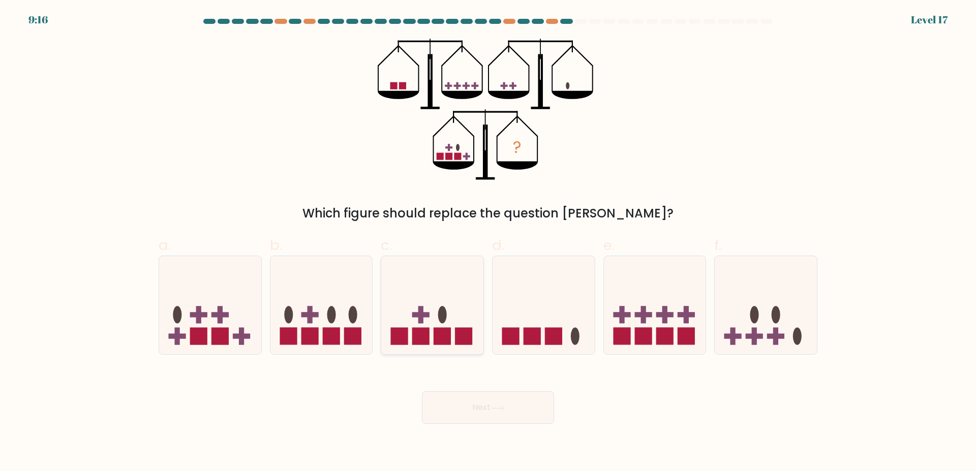
click at [450, 321] on icon at bounding box center [432, 305] width 102 height 84
click at [488, 243] on input "c." at bounding box center [488, 239] width 1 height 7
radio input "true"
click at [465, 403] on button "Next" at bounding box center [488, 408] width 132 height 33
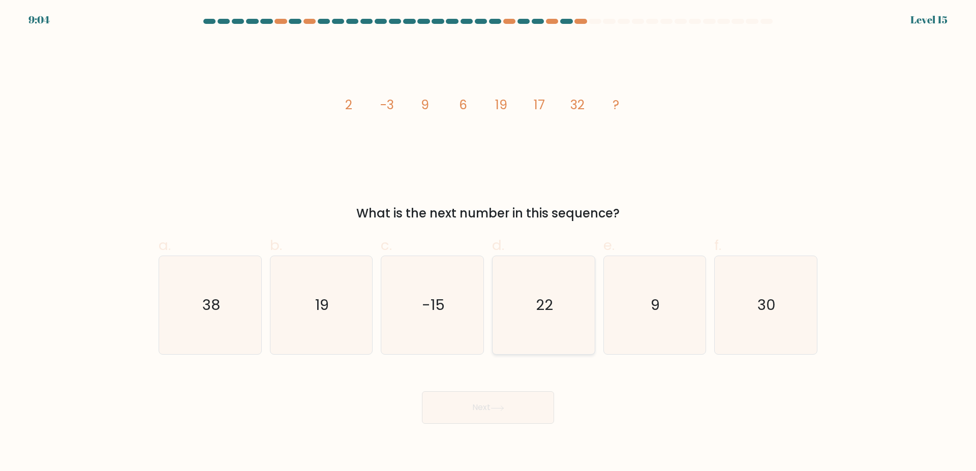
click at [532, 283] on icon "22" at bounding box center [544, 305] width 98 height 98
click at [489, 243] on input "d. 22" at bounding box center [488, 239] width 1 height 7
radio input "true"
click at [523, 391] on div "Next" at bounding box center [488, 395] width 671 height 57
click at [515, 403] on button "Next" at bounding box center [488, 408] width 132 height 33
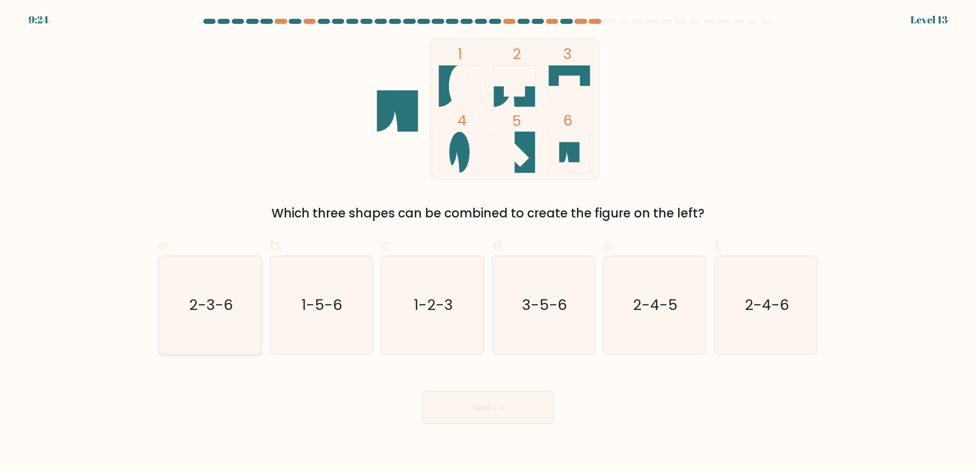
click at [242, 305] on icon "2-3-6" at bounding box center [210, 305] width 98 height 98
click at [488, 243] on input "a. 2-3-6" at bounding box center [488, 239] width 1 height 7
radio input "true"
click at [518, 395] on button "Next" at bounding box center [488, 408] width 132 height 33
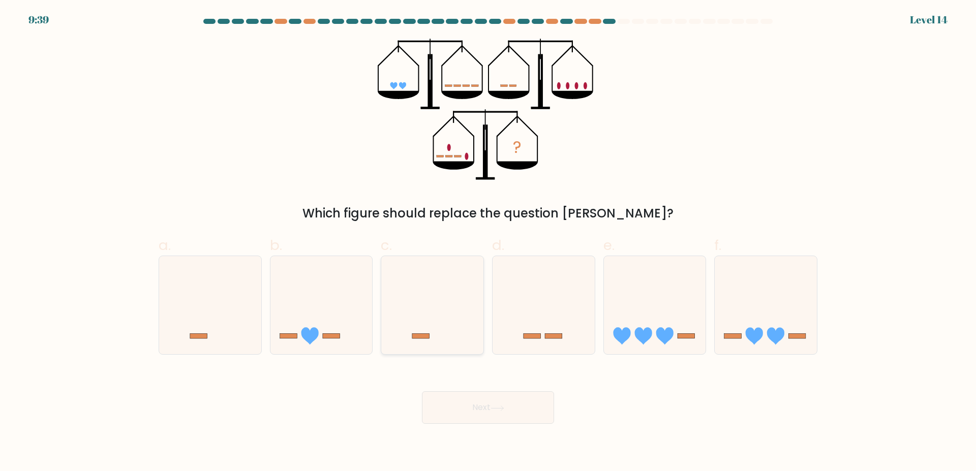
drag, startPoint x: 306, startPoint y: 320, endPoint x: 388, endPoint y: 352, distance: 88.9
click at [312, 322] on icon at bounding box center [321, 305] width 102 height 84
click at [488, 243] on input "b." at bounding box center [488, 239] width 1 height 7
radio input "true"
click at [500, 402] on button "Next" at bounding box center [488, 408] width 132 height 33
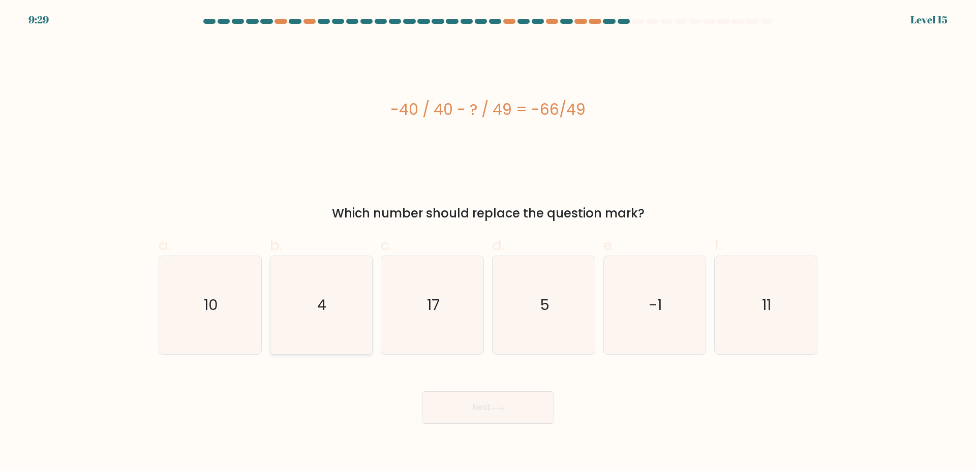
click at [327, 299] on icon "4" at bounding box center [321, 305] width 98 height 98
click at [488, 243] on input "b. 4" at bounding box center [488, 239] width 1 height 7
radio input "true"
click at [494, 397] on button "Next" at bounding box center [488, 408] width 132 height 33
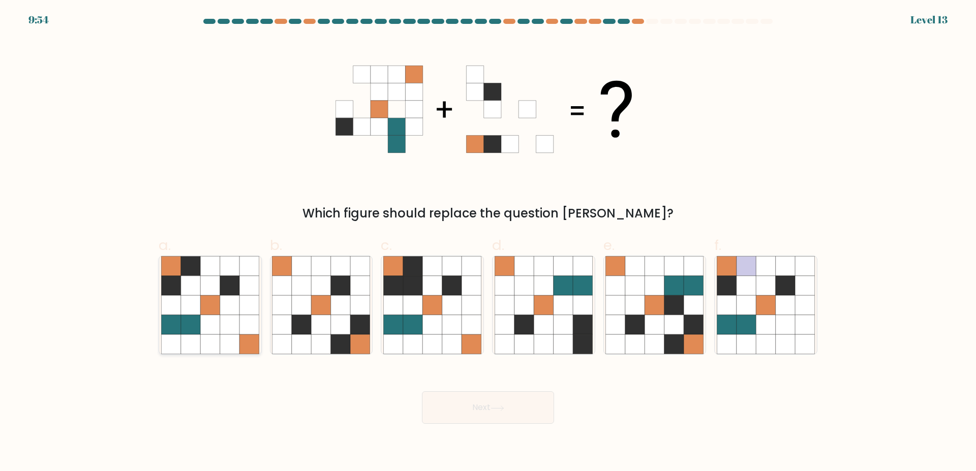
click at [235, 305] on icon at bounding box center [229, 305] width 19 height 19
click at [488, 243] on input "a." at bounding box center [488, 239] width 1 height 7
radio input "true"
click at [546, 409] on button "Next" at bounding box center [488, 408] width 132 height 33
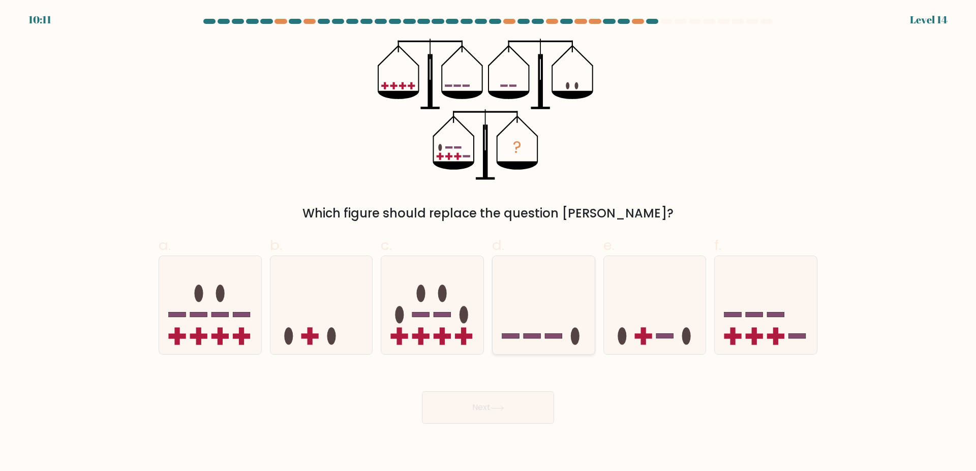
click at [553, 308] on icon at bounding box center [544, 305] width 102 height 84
click at [489, 243] on input "d." at bounding box center [488, 239] width 1 height 7
radio input "true"
click at [486, 398] on button "Next" at bounding box center [488, 408] width 132 height 33
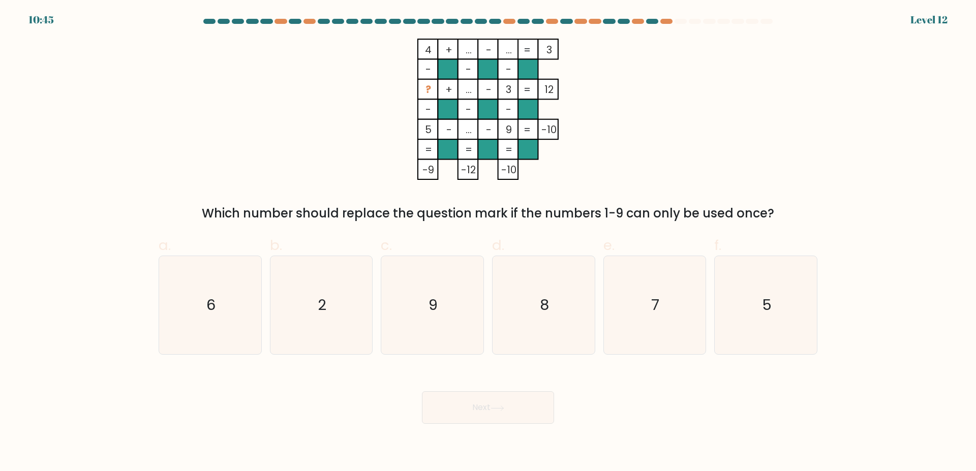
click at [422, 392] on button "Next" at bounding box center [488, 408] width 132 height 33
drag, startPoint x: 543, startPoint y: 333, endPoint x: 517, endPoint y: 362, distance: 39.2
click at [543, 333] on icon "8" at bounding box center [544, 305] width 98 height 98
click at [489, 243] on input "d. 8" at bounding box center [488, 239] width 1 height 7
radio input "true"
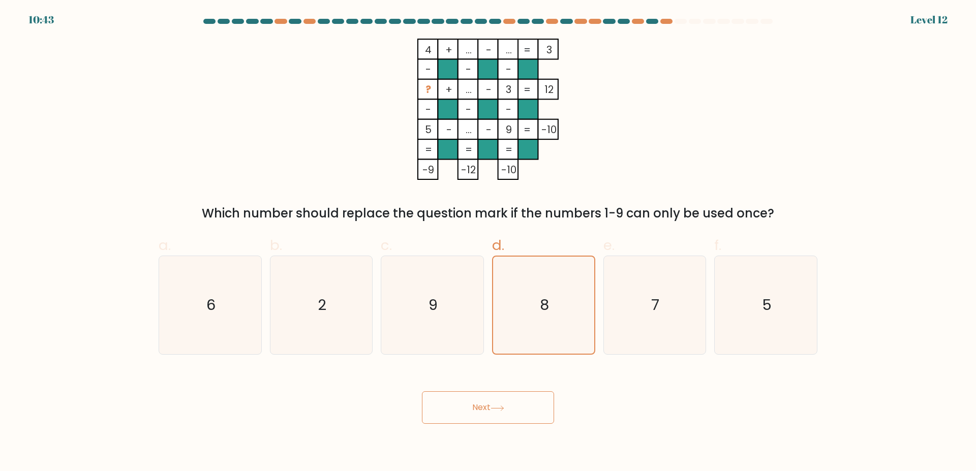
click at [496, 399] on button "Next" at bounding box center [488, 408] width 132 height 33
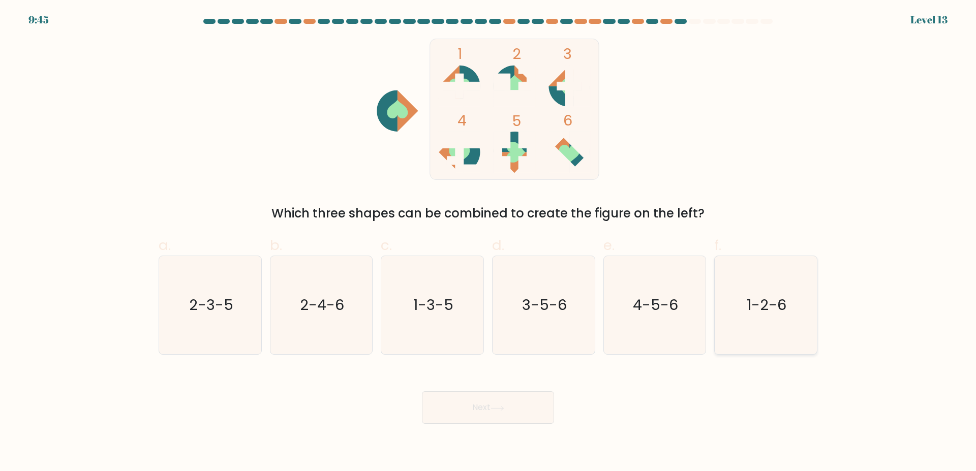
click at [763, 291] on icon "1-2-6" at bounding box center [766, 305] width 98 height 98
click at [489, 243] on input "f. 1-2-6" at bounding box center [488, 239] width 1 height 7
radio input "true"
click at [514, 404] on button "Next" at bounding box center [488, 408] width 132 height 33
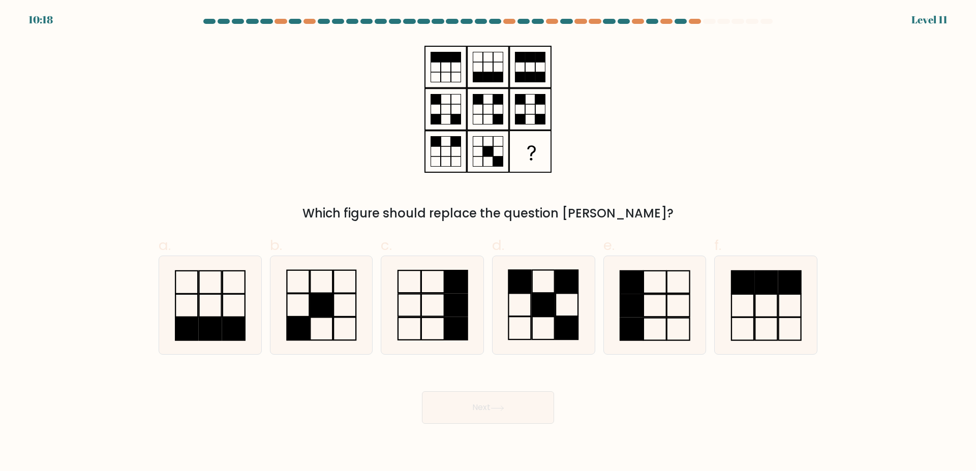
drag, startPoint x: 522, startPoint y: 302, endPoint x: 483, endPoint y: 414, distance: 118.7
click at [517, 325] on icon at bounding box center [544, 305] width 98 height 98
click at [489, 243] on input "d." at bounding box center [488, 239] width 1 height 7
radio input "true"
click at [483, 429] on body "10:17 Level 11" at bounding box center [488, 235] width 976 height 471
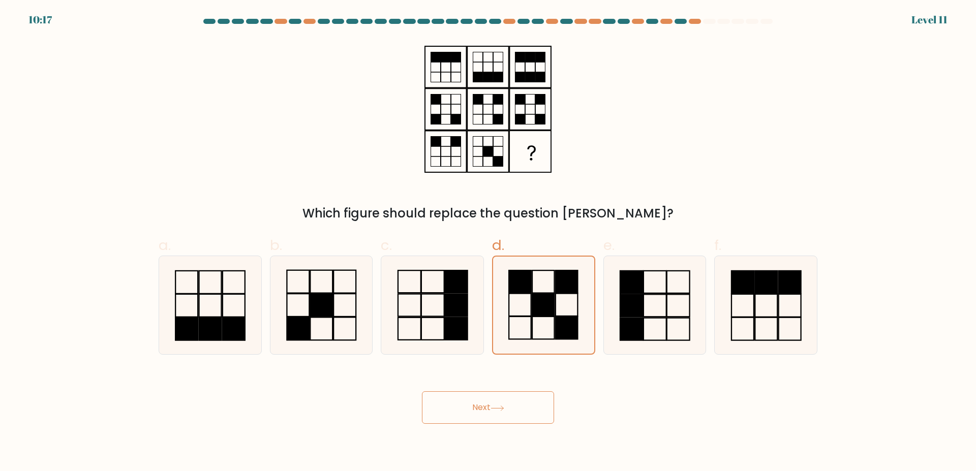
click at [495, 414] on button "Next" at bounding box center [488, 408] width 132 height 33
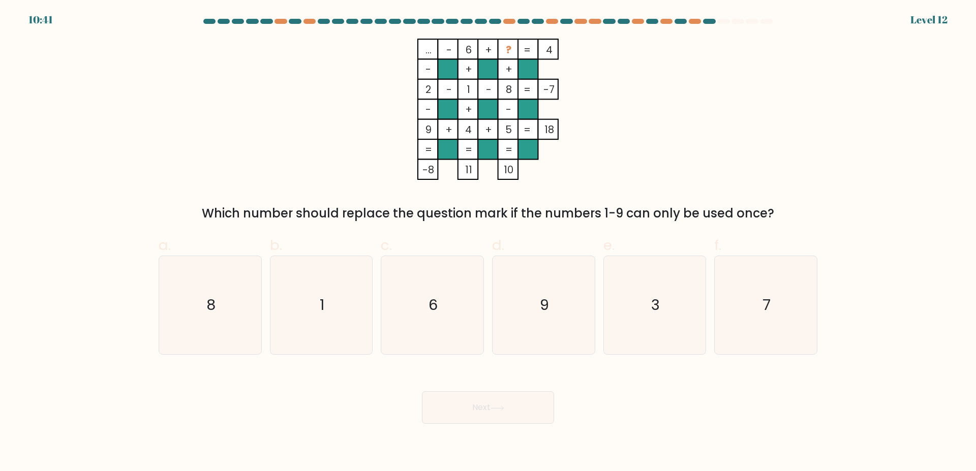
drag, startPoint x: 801, startPoint y: 308, endPoint x: 544, endPoint y: 382, distance: 267.6
click at [790, 312] on icon "7" at bounding box center [766, 305] width 98 height 98
click at [489, 243] on input "f. 7" at bounding box center [488, 239] width 1 height 7
radio input "true"
click at [444, 421] on button "Next" at bounding box center [488, 408] width 132 height 33
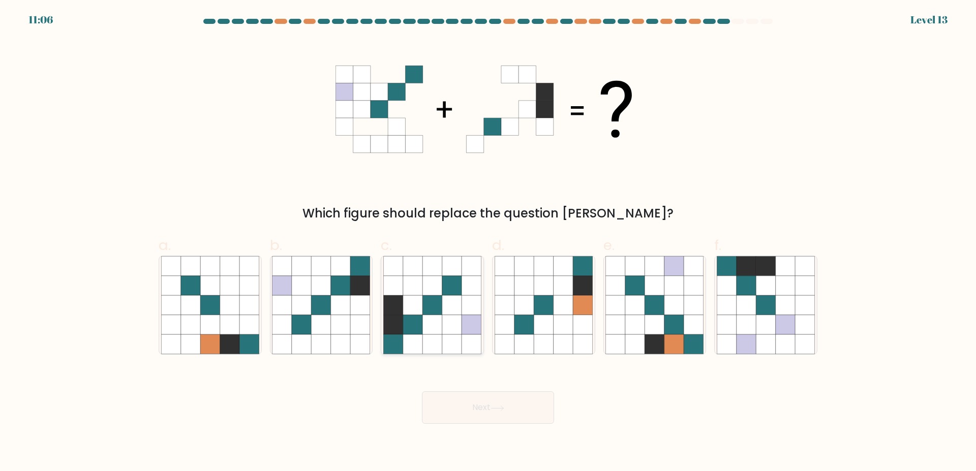
drag, startPoint x: 444, startPoint y: 306, endPoint x: 448, endPoint y: 326, distance: 20.2
click at [444, 306] on icon at bounding box center [451, 305] width 19 height 19
click at [488, 243] on input "c." at bounding box center [488, 239] width 1 height 7
radio input "true"
click at [474, 413] on button "Next" at bounding box center [488, 408] width 132 height 33
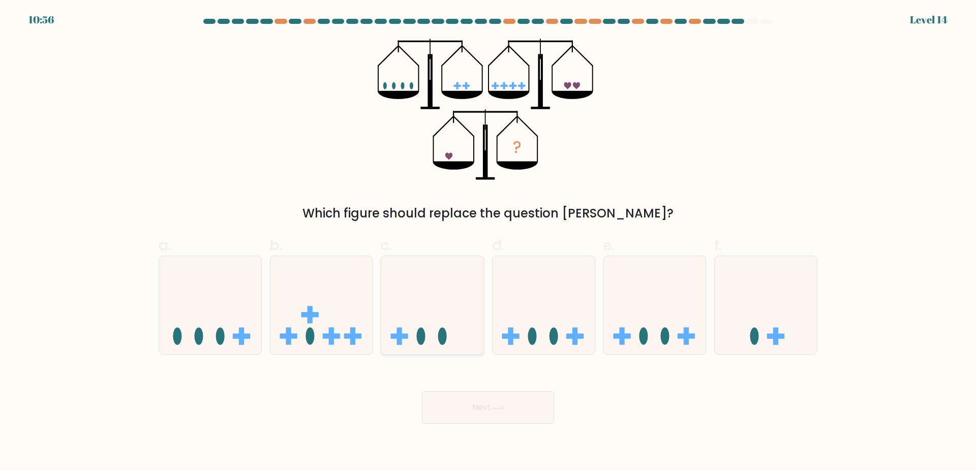
click at [415, 273] on icon at bounding box center [432, 305] width 102 height 84
click at [488, 243] on input "c." at bounding box center [488, 239] width 1 height 7
radio input "true"
click at [511, 411] on button "Next" at bounding box center [488, 408] width 132 height 33
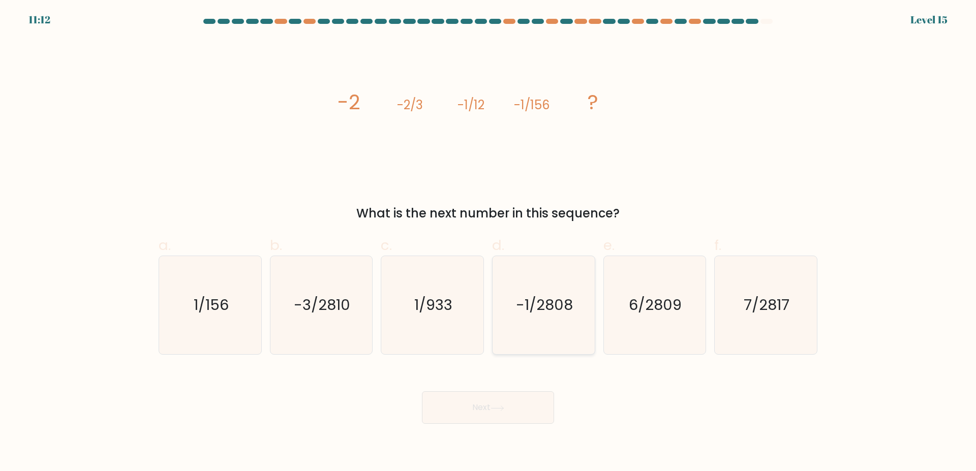
click at [520, 274] on icon "-1/2808" at bounding box center [544, 305] width 98 height 98
click at [489, 243] on input "d. -1/2808" at bounding box center [488, 239] width 1 height 7
radio input "true"
click at [525, 403] on button "Next" at bounding box center [488, 408] width 132 height 33
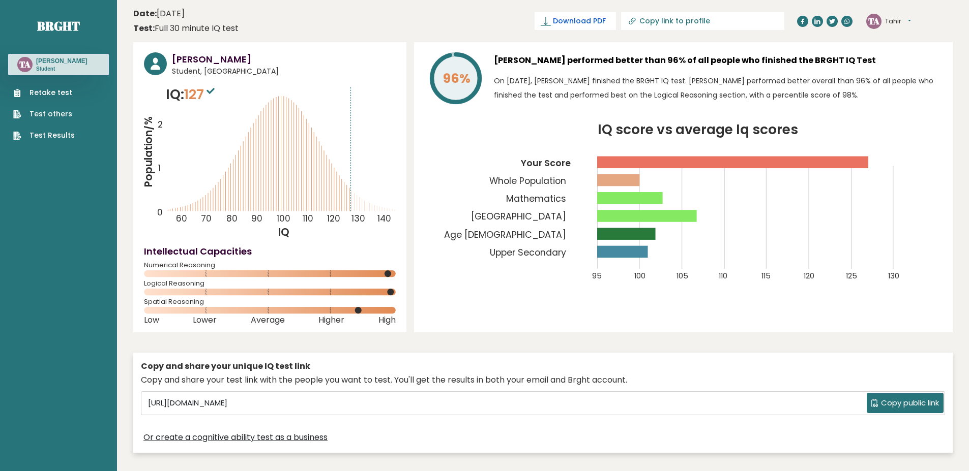
click at [616, 12] on link "Download PDF" at bounding box center [574, 21] width 81 height 18
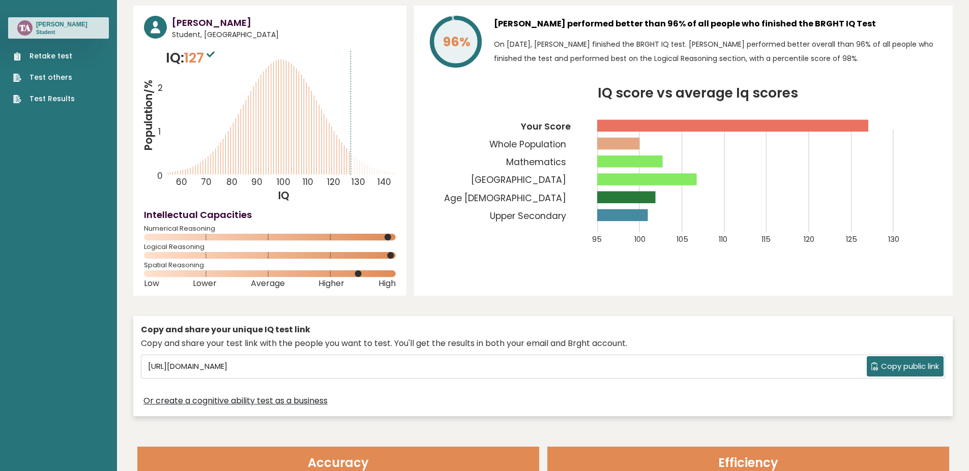
scroll to position [305, 0]
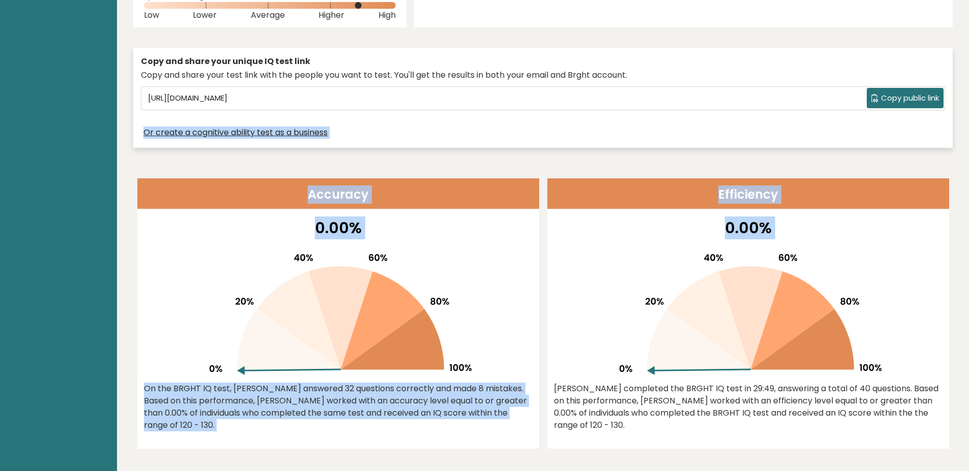
drag, startPoint x: 966, startPoint y: 103, endPoint x: 976, endPoint y: 267, distance: 164.0
click at [915, 189] on header "Efficiency" at bounding box center [748, 193] width 402 height 31
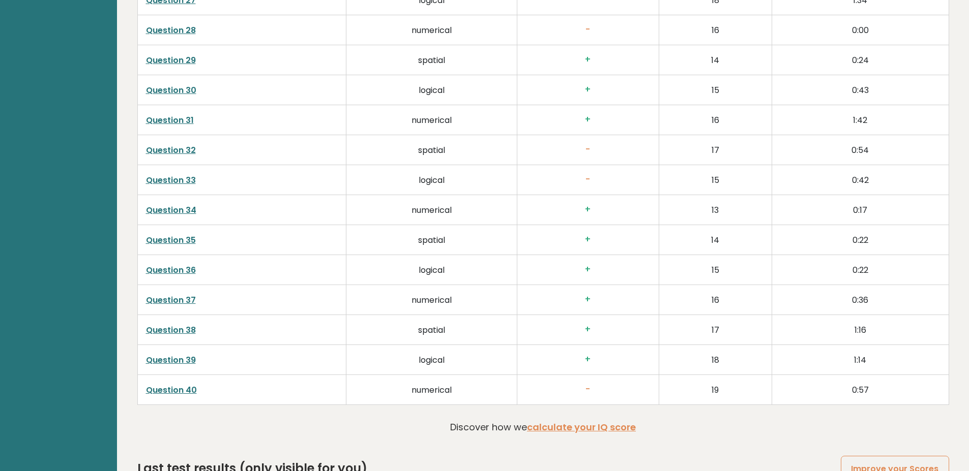
scroll to position [2647, 0]
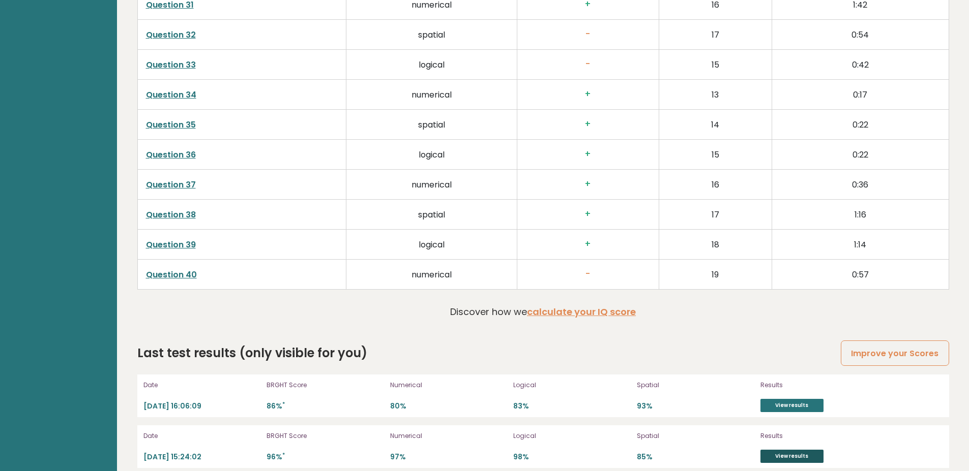
click at [812, 450] on link "View results" at bounding box center [791, 456] width 63 height 13
click at [814, 399] on link "View results" at bounding box center [791, 405] width 63 height 13
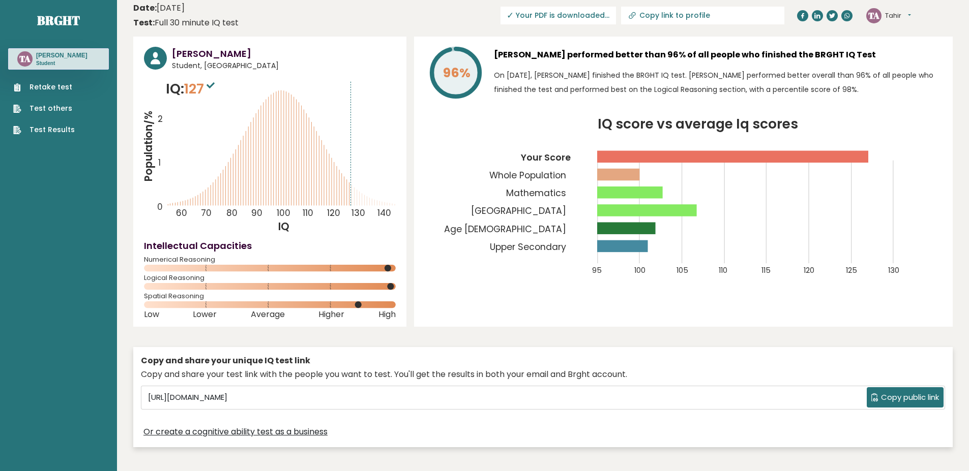
scroll to position [0, 0]
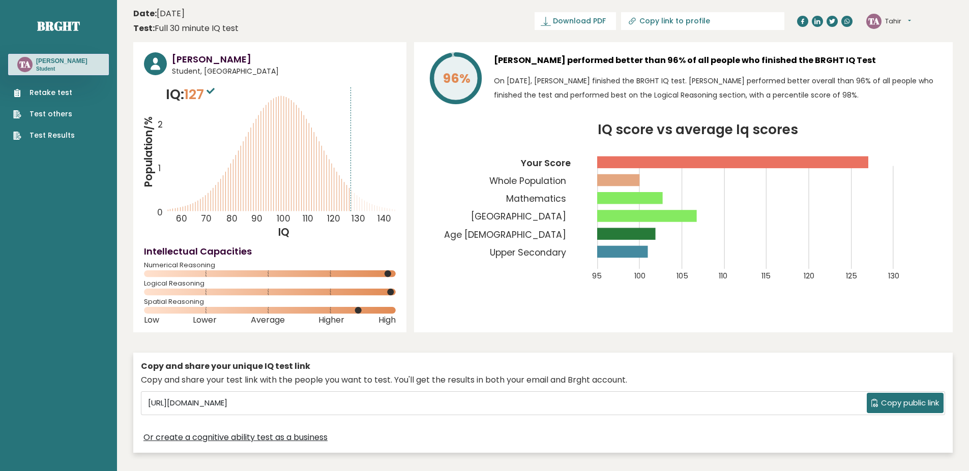
click at [197, 99] on span "127" at bounding box center [200, 94] width 33 height 19
click at [171, 95] on p "IQ: 127" at bounding box center [191, 94] width 51 height 20
click at [401, 129] on div "[PERSON_NAME] Student, [GEOGRAPHIC_DATA] IQ: 127 Population/% IQ 0 1 2 60 70 80…" at bounding box center [269, 187] width 273 height 290
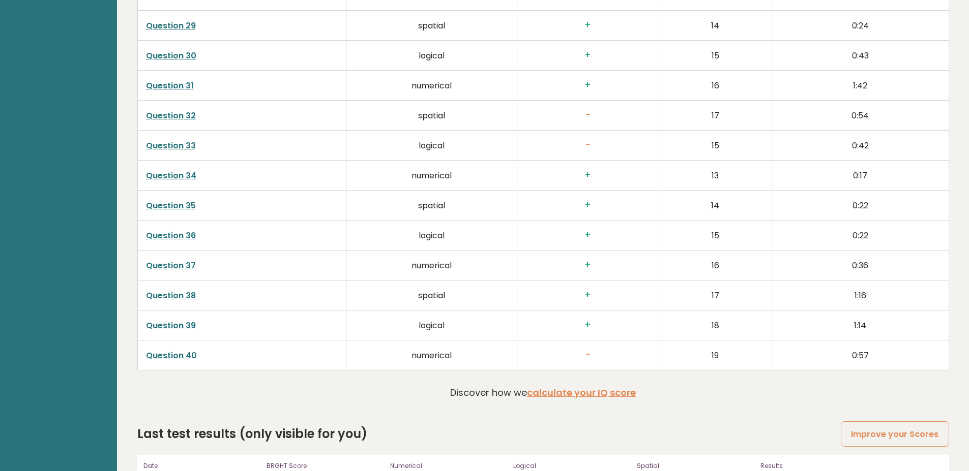
scroll to position [2647, 0]
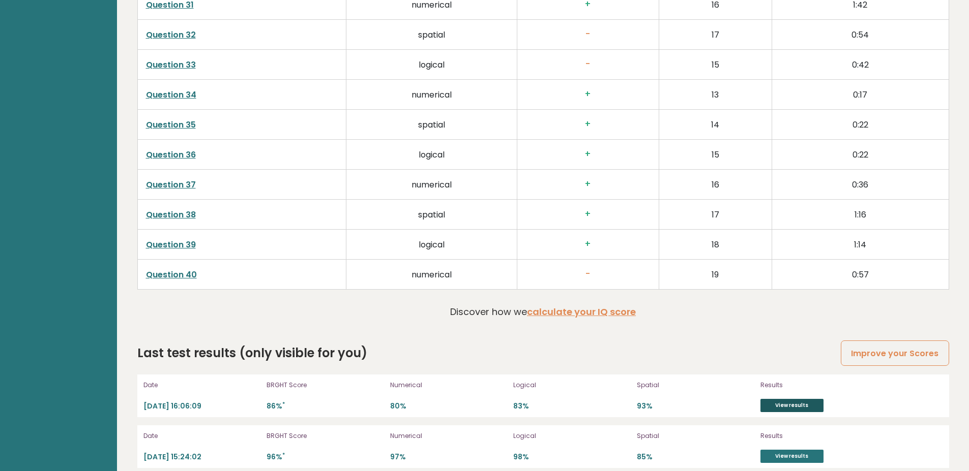
click at [788, 399] on link "View results" at bounding box center [791, 405] width 63 height 13
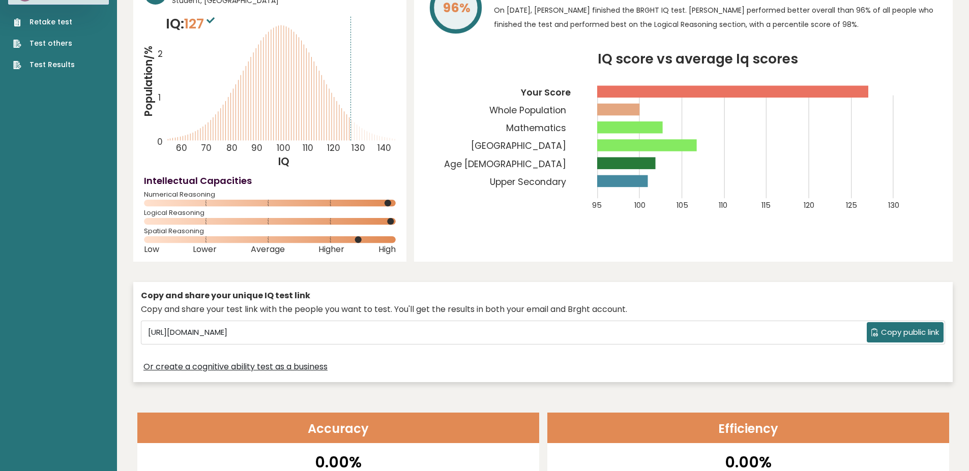
scroll to position [0, 0]
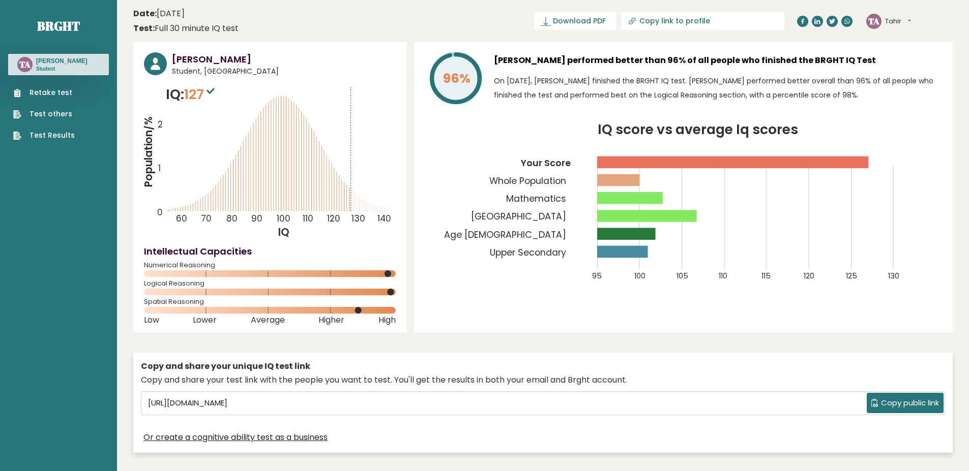
click at [925, 25] on div "[PERSON_NAME][GEOGRAPHIC_DATA] Dashboard Profile Settings Logout" at bounding box center [909, 21] width 86 height 20
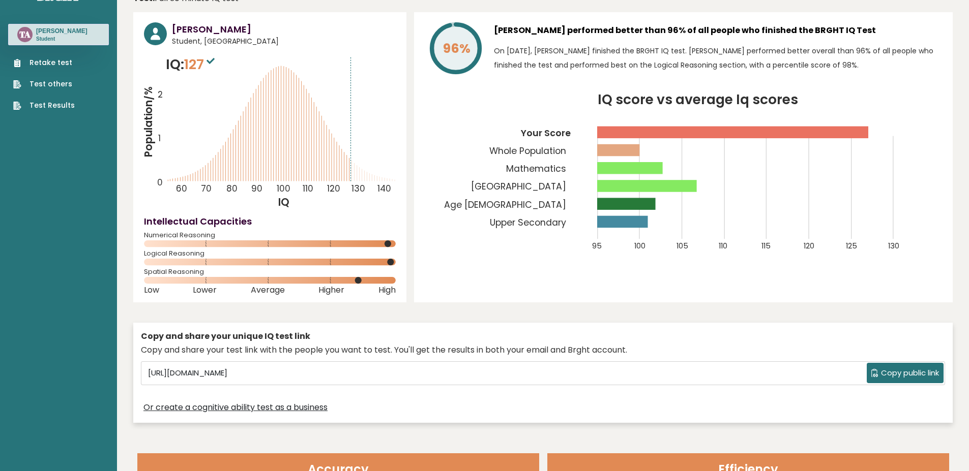
scroll to position [203, 0]
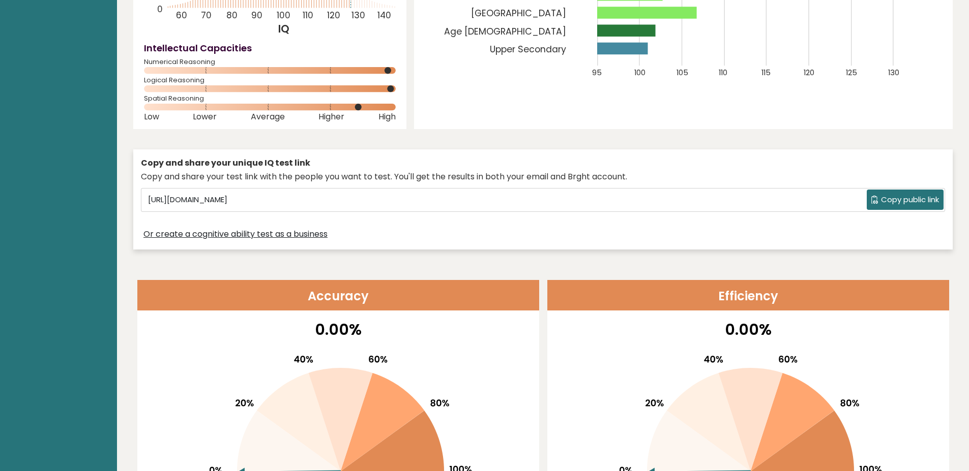
click at [254, 236] on link "Or create a cognitive ability test as a business" at bounding box center [235, 234] width 184 height 12
